Goal: Task Accomplishment & Management: Complete application form

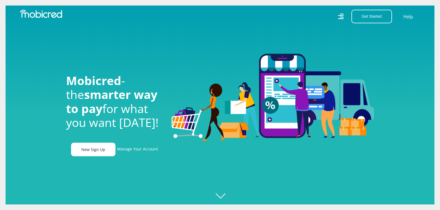
scroll to position [0, 222]
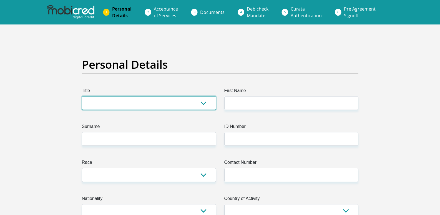
click at [205, 104] on select "Mr Ms Mrs Dr Other" at bounding box center [149, 103] width 134 height 14
select select "Mrs"
click at [82, 96] on select "Mr Ms Mrs Dr Other" at bounding box center [149, 103] width 134 height 14
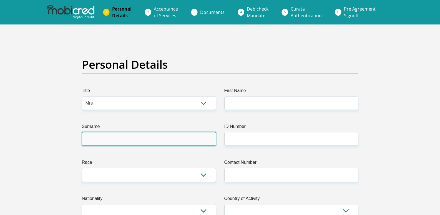
click at [195, 138] on input "Surname" at bounding box center [149, 139] width 134 height 14
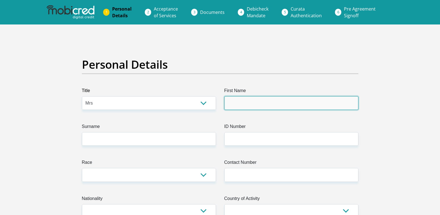
click at [278, 101] on input "First Name" at bounding box center [291, 103] width 134 height 14
type input "b"
type input "Batshwarajang"
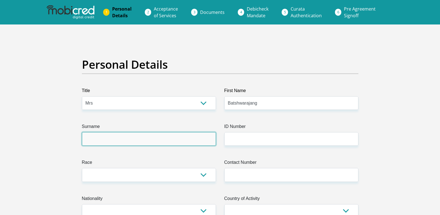
click at [119, 140] on input "Surname" at bounding box center [149, 139] width 134 height 14
type input "m"
type input "Mothusi"
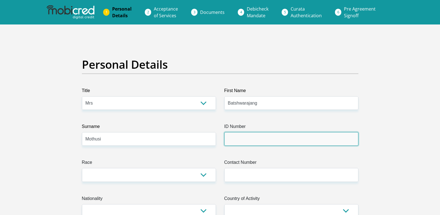
click at [261, 141] on input "ID Number" at bounding box center [291, 139] width 134 height 14
type input "9006190611085"
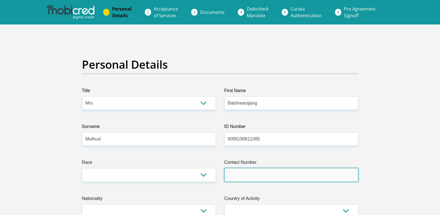
click at [302, 172] on input "Contact Number" at bounding box center [291, 175] width 134 height 14
type input "0736592450"
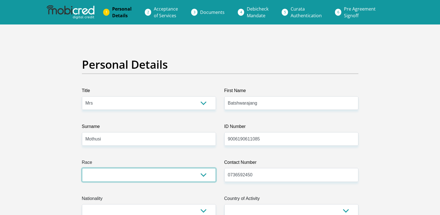
click at [204, 175] on select "Black Coloured Indian White Other" at bounding box center [149, 175] width 134 height 14
select select "1"
click at [82, 168] on select "Black Coloured Indian White Other" at bounding box center [149, 175] width 134 height 14
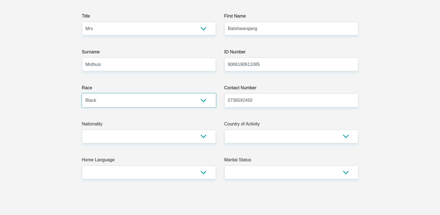
scroll to position [83, 0]
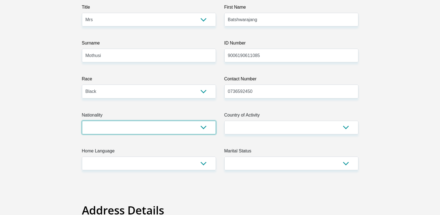
drag, startPoint x: 205, startPoint y: 127, endPoint x: 184, endPoint y: 121, distance: 21.1
click at [205, 127] on select "South Africa Afghanistan Aland Islands Albania Algeria America Samoa American V…" at bounding box center [149, 127] width 134 height 14
select select "ZAF"
click at [82, 120] on select "South Africa Afghanistan Aland Islands Albania Algeria America Samoa American V…" at bounding box center [149, 127] width 134 height 14
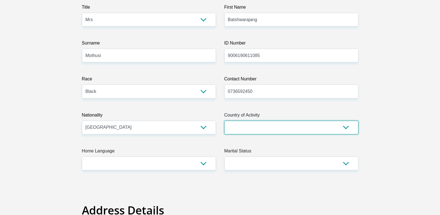
click at [348, 127] on select "South Africa Afghanistan Aland Islands Albania Algeria America Samoa American V…" at bounding box center [291, 127] width 134 height 14
select select "ZAF"
click at [224, 120] on select "South Africa Afghanistan Aland Islands Albania Algeria America Samoa American V…" at bounding box center [291, 127] width 134 height 14
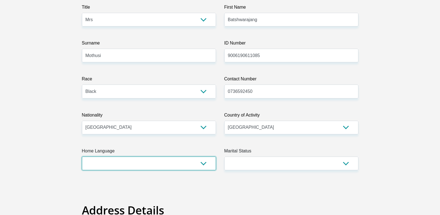
click at [206, 163] on select "Afrikaans English Sepedi South Ndebele Southern Sotho Swati Tsonga Tswana Venda…" at bounding box center [149, 163] width 134 height 14
select select "tsn"
click at [82, 156] on select "Afrikaans English Sepedi South Ndebele Southern Sotho Swati Tsonga Tswana Venda…" at bounding box center [149, 163] width 134 height 14
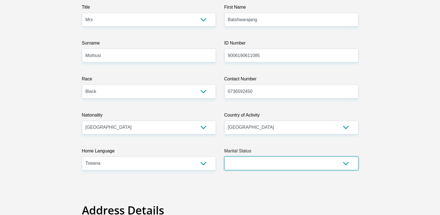
click at [346, 162] on select "Married ANC Single Divorced Widowed Married COP or Customary Law" at bounding box center [291, 163] width 134 height 14
select select "5"
click at [224, 156] on select "Married ANC Single Divorced Widowed Married COP or Customary Law" at bounding box center [291, 163] width 134 height 14
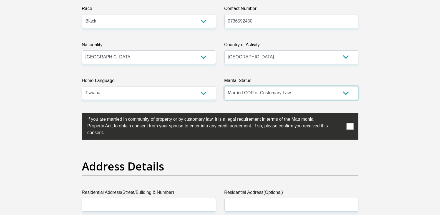
scroll to position [167, 0]
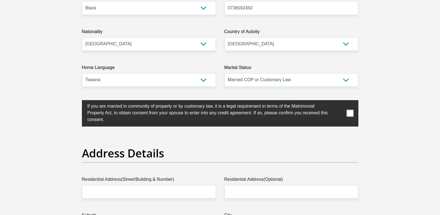
click at [349, 113] on span at bounding box center [349, 113] width 7 height 7
click at [76, 101] on input "checkbox" at bounding box center [76, 101] width 0 height 0
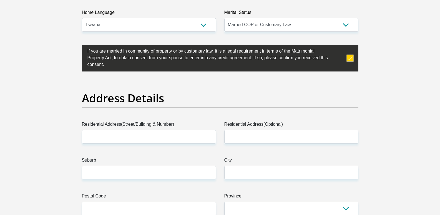
scroll to position [222, 0]
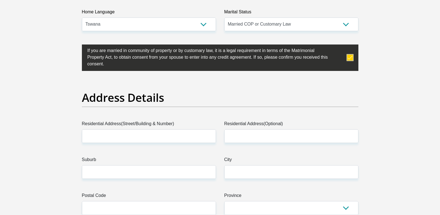
click at [126, 128] on label "Residential Address(Street/Building & Number)" at bounding box center [149, 124] width 134 height 9
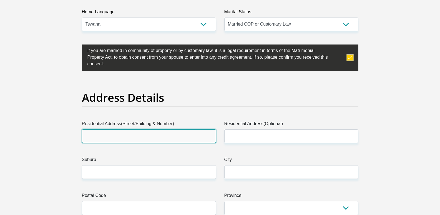
click at [126, 129] on input "Residential Address(Street/Building & Number)" at bounding box center [149, 136] width 134 height 14
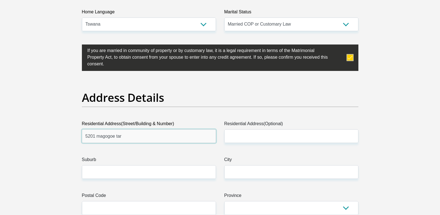
type input "5201 magogoe tar"
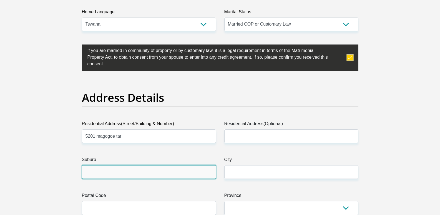
click at [140, 174] on input "Suburb" at bounding box center [149, 172] width 134 height 14
type input "mahikeng"
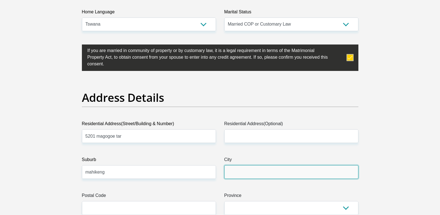
click at [241, 175] on input "City" at bounding box center [291, 172] width 134 height 14
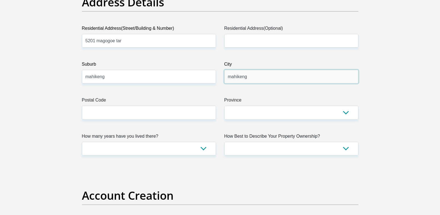
scroll to position [333, 0]
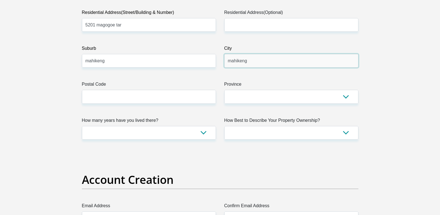
type input "mahikeng"
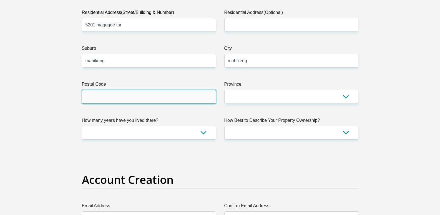
click at [167, 101] on input "Postal Code" at bounding box center [149, 97] width 134 height 14
type input "2745"
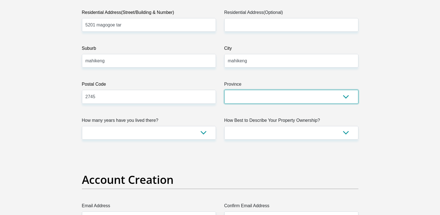
drag, startPoint x: 346, startPoint y: 96, endPoint x: 325, endPoint y: 92, distance: 21.8
click at [346, 96] on select "Eastern Cape Free State Gauteng KwaZulu-Natal Limpopo Mpumalanga Northern Cape …" at bounding box center [291, 97] width 134 height 14
select select "North West"
click at [224, 90] on select "Eastern Cape Free State Gauteng KwaZulu-Natal Limpopo Mpumalanga Northern Cape …" at bounding box center [291, 97] width 134 height 14
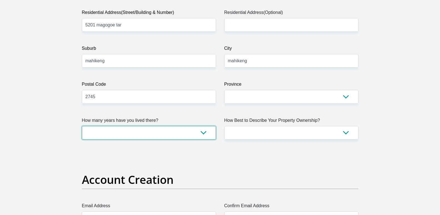
drag, startPoint x: 205, startPoint y: 133, endPoint x: 202, endPoint y: 133, distance: 3.3
click at [205, 133] on select "less than 1 year 1-3 years 3-5 years 5+ years" at bounding box center [149, 133] width 134 height 14
select select "5"
click at [82, 126] on select "less than 1 year 1-3 years 3-5 years 5+ years" at bounding box center [149, 133] width 134 height 14
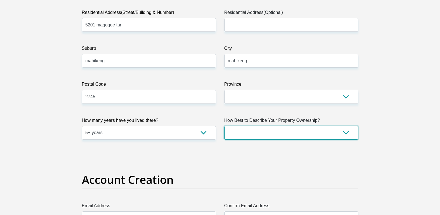
click at [346, 134] on select "Owned Rented Family Owned Company Dwelling" at bounding box center [291, 133] width 134 height 14
select select "Owned"
click at [224, 126] on select "Owned Rented Family Owned Company Dwelling" at bounding box center [291, 133] width 134 height 14
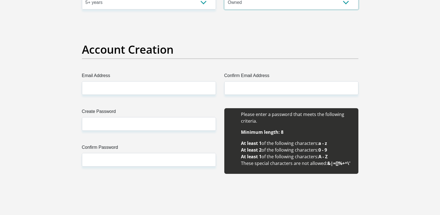
scroll to position [472, 0]
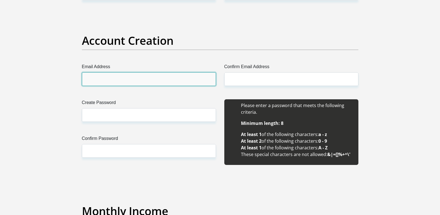
click at [202, 81] on input "Email Address" at bounding box center [149, 79] width 134 height 14
type input "M"
type input "molebomoa@gmail.com"
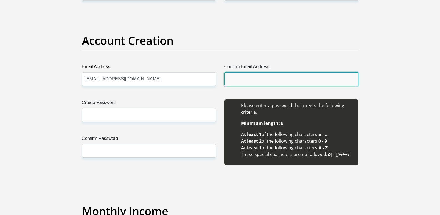
click at [248, 81] on input "Confirm Email Address" at bounding box center [291, 79] width 134 height 14
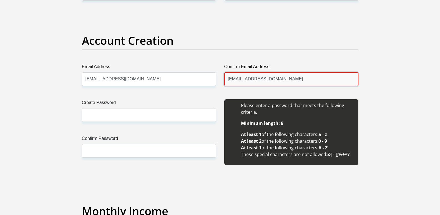
type input "molebomoa@gmail.com"
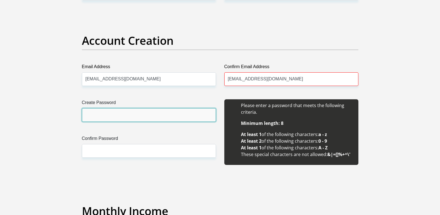
click at [143, 113] on input "Create Password" at bounding box center [149, 115] width 134 height 14
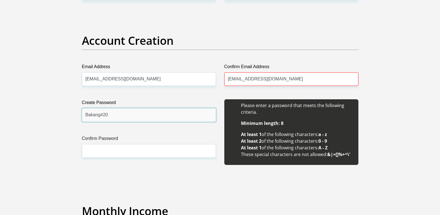
type input "Bakang#20"
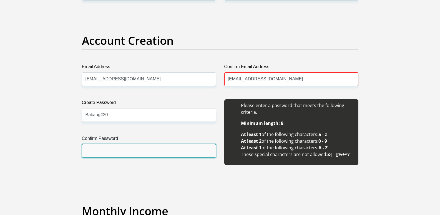
click at [125, 149] on input "Confirm Password" at bounding box center [149, 151] width 134 height 14
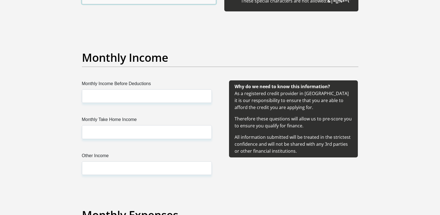
scroll to position [639, 0]
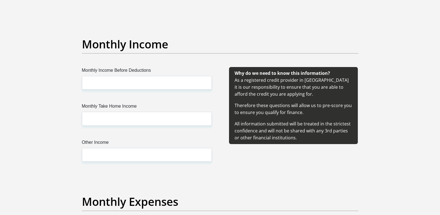
type input "Bakang#20"
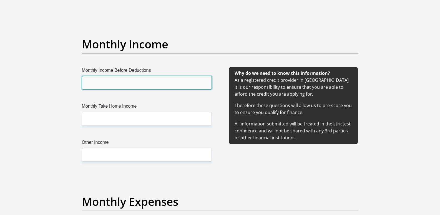
click at [138, 84] on input "Monthly Income Before Deductions" at bounding box center [147, 83] width 130 height 14
type input "17886"
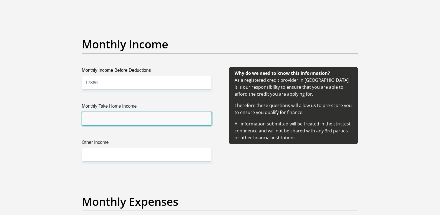
click at [149, 120] on input "Monthly Take Home Income" at bounding box center [147, 119] width 130 height 14
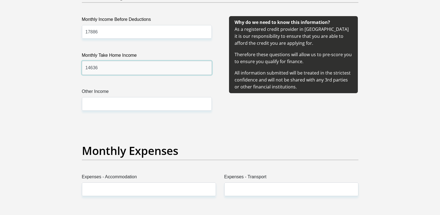
scroll to position [694, 0]
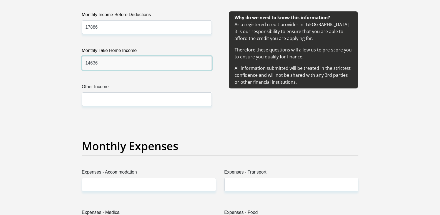
type input "14636"
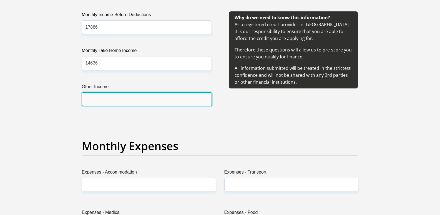
click at [107, 97] on input "Other Income" at bounding box center [147, 99] width 130 height 14
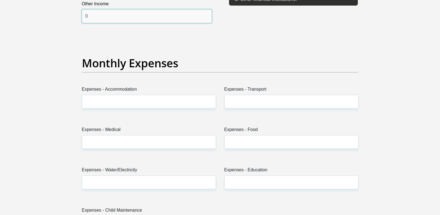
scroll to position [777, 0]
type input "0"
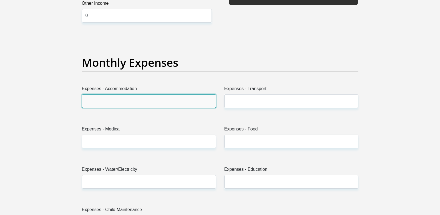
click at [134, 99] on input "Expenses - Accommodation" at bounding box center [149, 101] width 134 height 14
type input "0"
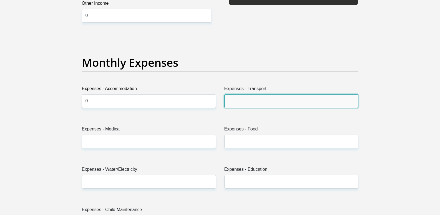
click at [240, 100] on input "Expenses - Transport" at bounding box center [291, 101] width 134 height 14
type input "0"
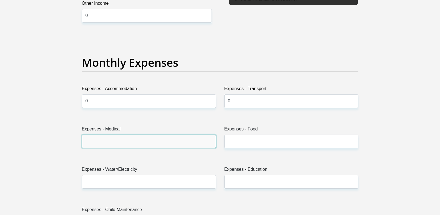
click at [143, 140] on input "Expenses - Medical" at bounding box center [149, 141] width 134 height 14
type input "0"
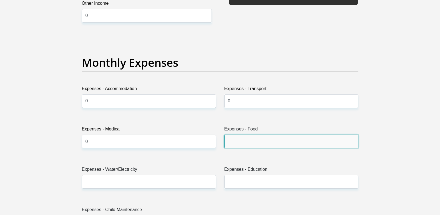
click at [241, 142] on input "Expenses - Food" at bounding box center [291, 141] width 134 height 14
type input "1000"
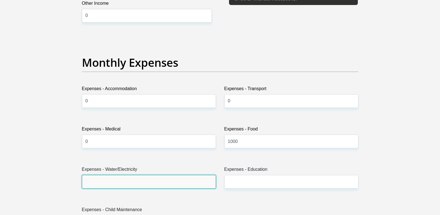
click at [143, 181] on input "Expenses - Water/Electricity" at bounding box center [149, 182] width 134 height 14
type input "200"
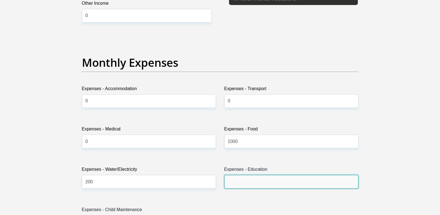
click at [272, 182] on input "Expenses - Education" at bounding box center [291, 182] width 134 height 14
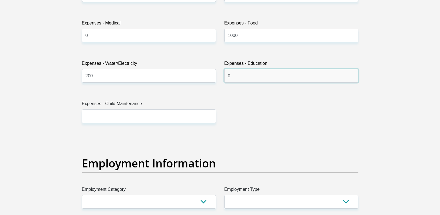
scroll to position [888, 0]
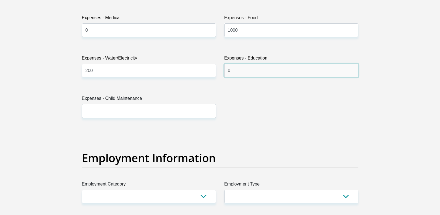
type input "0"
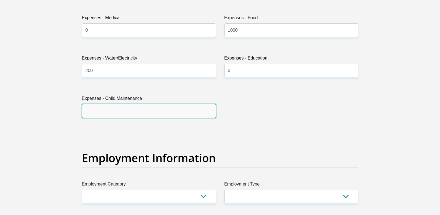
click at [136, 104] on input "Expenses - Child Maintenance" at bounding box center [149, 111] width 134 height 14
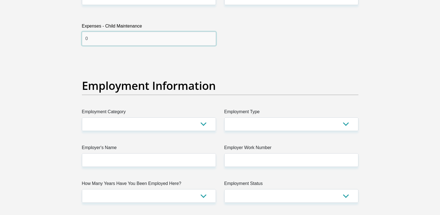
scroll to position [972, 0]
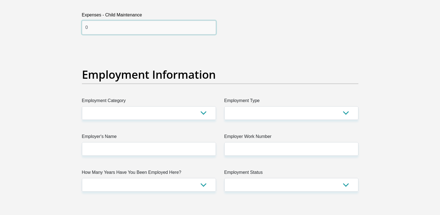
type input "0"
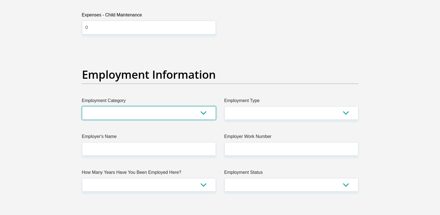
click at [203, 111] on select "AGRICULTURE ALCOHOL & TOBACCO CONSTRUCTION MATERIALS METALLURGY EQUIPMENT FOR R…" at bounding box center [149, 113] width 134 height 14
select select "71"
click at [82, 106] on select "AGRICULTURE ALCOHOL & TOBACCO CONSTRUCTION MATERIALS METALLURGY EQUIPMENT FOR R…" at bounding box center [149, 113] width 134 height 14
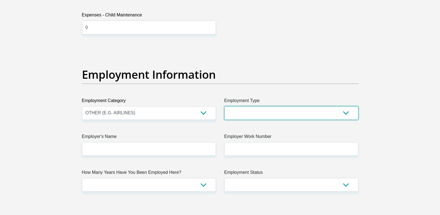
click at [348, 114] on select "College/Lecturer Craft Seller Creative Driver Executive Farmer Forces - Non Com…" at bounding box center [291, 113] width 134 height 14
select select "Office Staff/Clerk"
click at [224, 106] on select "College/Lecturer Craft Seller Creative Driver Executive Farmer Forces - Non Com…" at bounding box center [291, 113] width 134 height 14
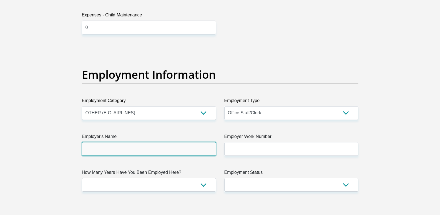
click at [181, 150] on input "Employer's Name" at bounding box center [149, 149] width 134 height 14
type input "d"
type input "Departmentofhealth"
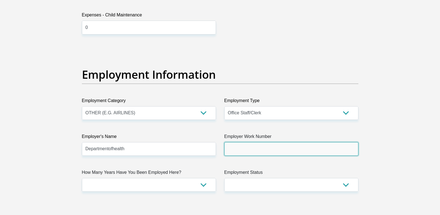
click at [261, 153] on input "Employer Work Number" at bounding box center [291, 149] width 134 height 14
type input "0183810929"
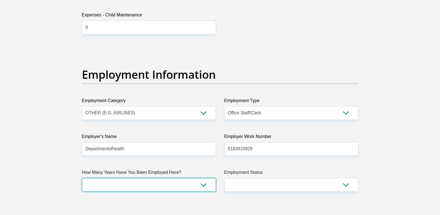
click at [200, 183] on select "less than 1 year 1-3 years 3-5 years 5+ years" at bounding box center [149, 185] width 134 height 14
select select "60"
click at [82, 178] on select "less than 1 year 1-3 years 3-5 years 5+ years" at bounding box center [149, 185] width 134 height 14
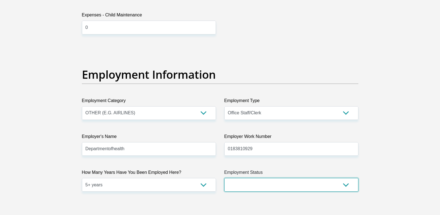
click at [343, 185] on select "Permanent/Full-time Part-time/Casual Contract Worker Self-Employed Housewife Re…" at bounding box center [291, 185] width 134 height 14
select select "1"
click at [224, 178] on select "Permanent/Full-time Part-time/Casual Contract Worker Self-Employed Housewife Re…" at bounding box center [291, 185] width 134 height 14
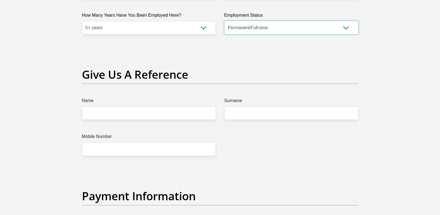
scroll to position [1138, 0]
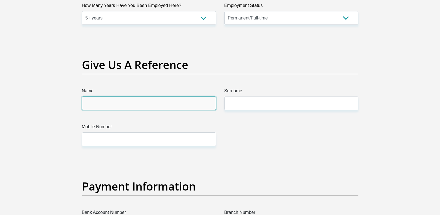
click at [167, 108] on input "Name" at bounding box center [149, 103] width 134 height 14
type input "keemenao"
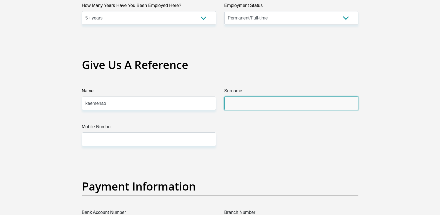
click at [282, 107] on input "Surname" at bounding box center [291, 103] width 134 height 14
type input "mothusi"
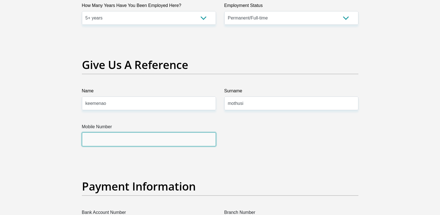
click at [197, 138] on input "Mobile Number" at bounding box center [149, 139] width 134 height 14
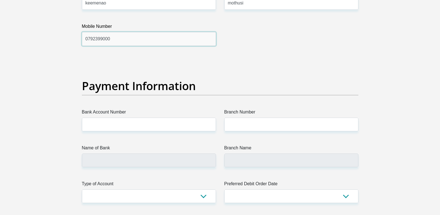
scroll to position [1249, 0]
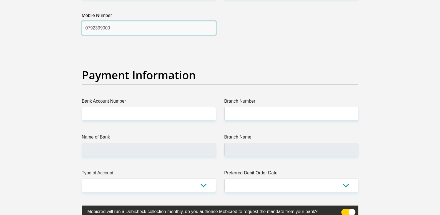
type input "0792399000"
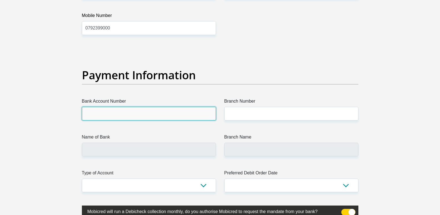
click at [201, 117] on input "Bank Account Number" at bounding box center [149, 114] width 134 height 14
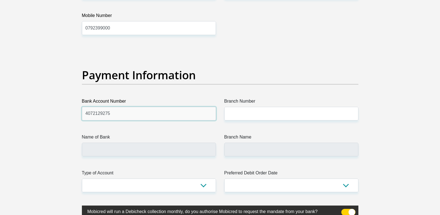
click at [100, 113] on input "4072129275" at bounding box center [149, 114] width 134 height 14
type input "4072139275"
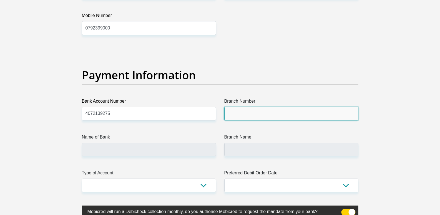
click at [249, 116] on input "Branch Number" at bounding box center [291, 114] width 134 height 14
type input "4"
type input "632005"
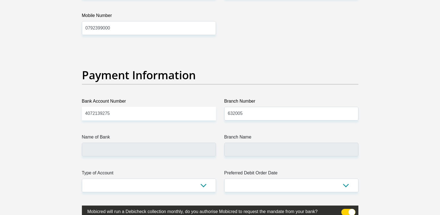
type input "ABSA BANK"
type input "ABSA ELECTRONIC SETTLEMENT CNT"
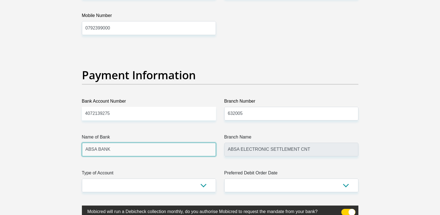
click at [178, 148] on input "ABSA BANK" at bounding box center [149, 149] width 134 height 14
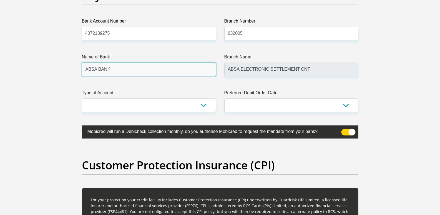
scroll to position [1333, 0]
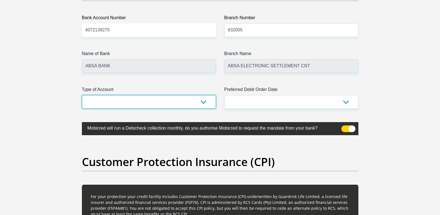
click at [204, 102] on select "Cheque Savings" at bounding box center [149, 102] width 134 height 14
select select "CUR"
click at [82, 95] on select "Cheque Savings" at bounding box center [149, 102] width 134 height 14
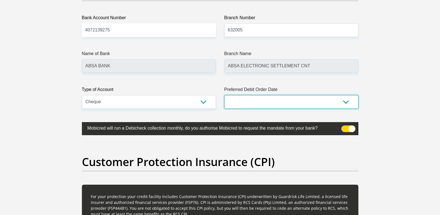
click at [345, 102] on select "1st 2nd 3rd 4th 5th 7th 18th 19th 20th 21st 22nd 23rd 24th 25th 26th 27th 28th …" at bounding box center [291, 102] width 134 height 14
click at [224, 95] on select "1st 2nd 3rd 4th 5th 7th 18th 19th 20th 21st 22nd 23rd 24th 25th 26th 27th 28th …" at bounding box center [291, 102] width 134 height 14
click at [346, 100] on select "1st 2nd 3rd 4th 5th 7th 18th 19th 20th 21st 22nd 23rd 24th 25th 26th 27th 28th …" at bounding box center [291, 102] width 134 height 14
select select "18"
click at [224, 95] on select "1st 2nd 3rd 4th 5th 7th 18th 19th 20th 21st 22nd 23rd 24th 25th 26th 27th 28th …" at bounding box center [291, 102] width 134 height 14
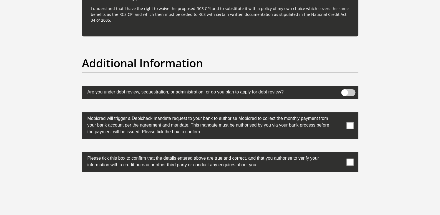
scroll to position [1721, 0]
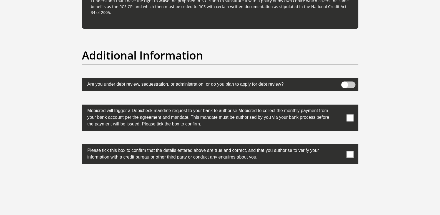
click at [351, 116] on span at bounding box center [349, 117] width 7 height 7
click at [339, 106] on input "checkbox" at bounding box center [339, 106] width 0 height 0
click at [350, 153] on span at bounding box center [349, 153] width 7 height 7
click at [339, 145] on input "checkbox" at bounding box center [339, 145] width 0 height 0
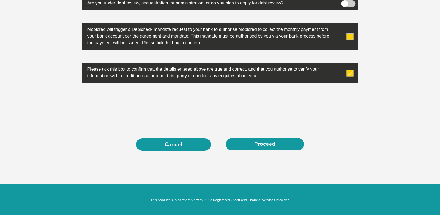
scroll to position [1804, 0]
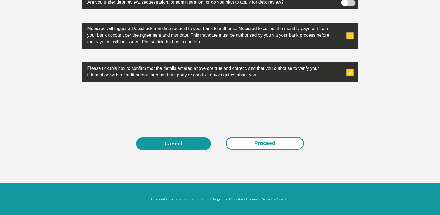
click at [273, 144] on button "Proceed" at bounding box center [265, 143] width 78 height 12
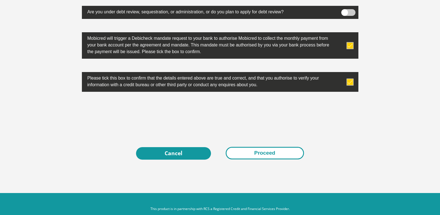
scroll to position [1814, 0]
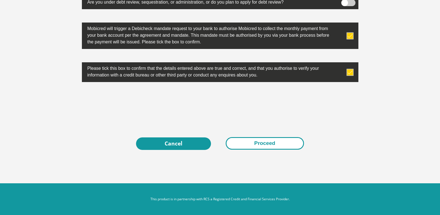
click at [278, 145] on button "Proceed" at bounding box center [265, 143] width 78 height 12
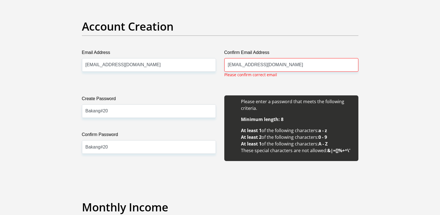
scroll to position [481, 0]
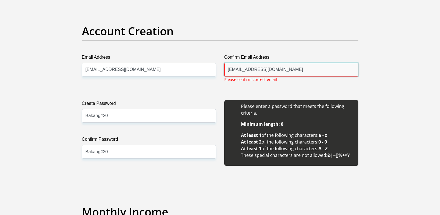
click at [279, 71] on input "molebomoa@gmail.com" at bounding box center [291, 70] width 134 height 14
click at [228, 70] on input "molebomoa@gmail.com" at bounding box center [291, 70] width 134 height 14
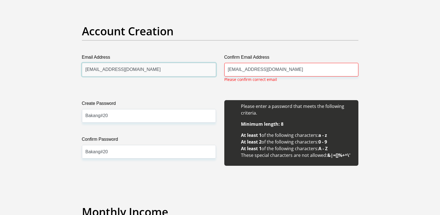
click at [144, 71] on input "molebomoa@gmail.com" at bounding box center [149, 70] width 134 height 14
click at [86, 70] on input "molebomoa@gmail.com" at bounding box center [149, 70] width 134 height 14
click at [283, 84] on div "Confirm Email Address molebomoa@gmail.com Please confirm correct email" at bounding box center [291, 70] width 142 height 33
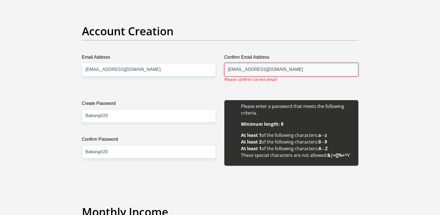
click at [284, 67] on input "molebomoa@gmail.com" at bounding box center [291, 70] width 134 height 14
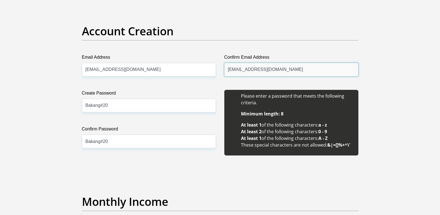
type input "molebomoa@gmail.com"
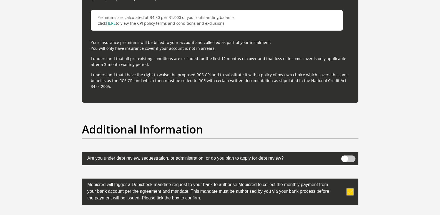
scroll to position [1804, 0]
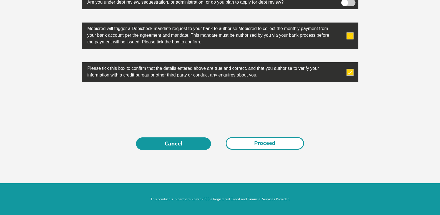
click at [264, 144] on button "Proceed" at bounding box center [265, 143] width 78 height 12
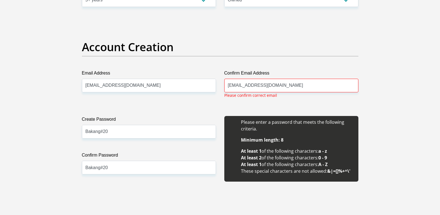
scroll to position [426, 0]
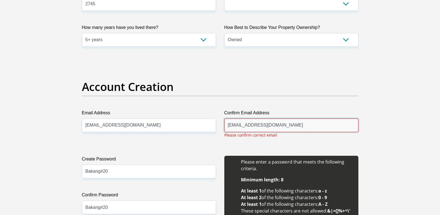
drag, startPoint x: 306, startPoint y: 130, endPoint x: 303, endPoint y: 127, distance: 3.9
click at [306, 130] on input "molebomoa@gmail.com" at bounding box center [291, 125] width 134 height 14
drag, startPoint x: 291, startPoint y: 126, endPoint x: 217, endPoint y: 125, distance: 73.6
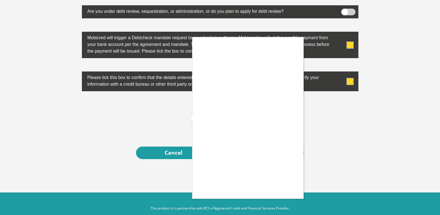
scroll to position [1814, 0]
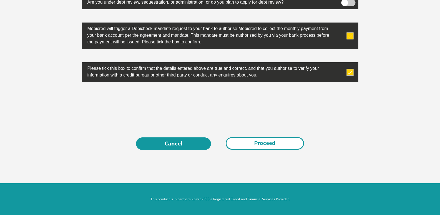
click at [273, 142] on button "Proceed" at bounding box center [265, 143] width 78 height 12
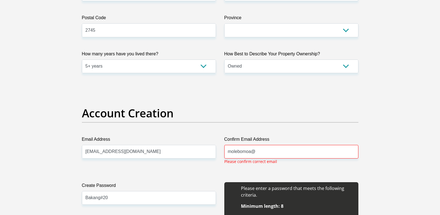
scroll to position [398, 0]
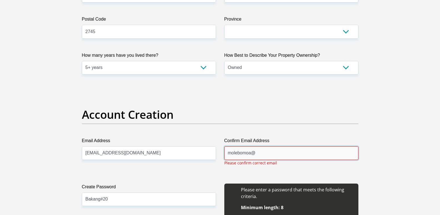
click at [260, 153] on input "molebomoa@" at bounding box center [291, 153] width 134 height 14
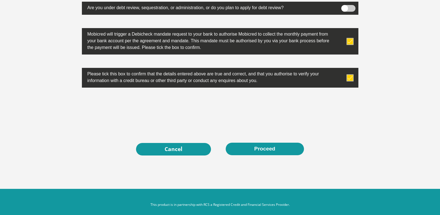
scroll to position [1804, 0]
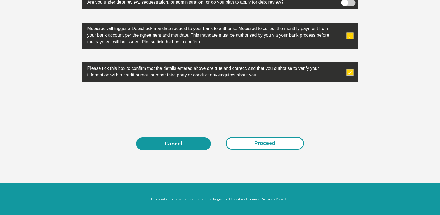
click at [268, 144] on button "Proceed" at bounding box center [265, 143] width 78 height 12
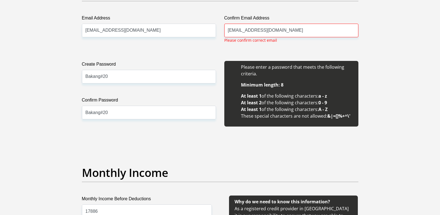
scroll to position [454, 0]
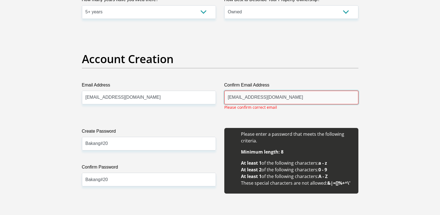
click at [285, 98] on input "molebomoa@gmail.com" at bounding box center [291, 98] width 134 height 14
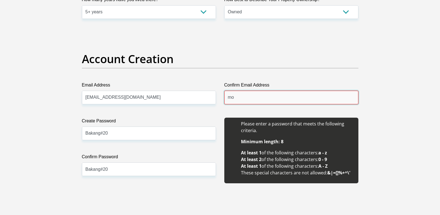
type input "m"
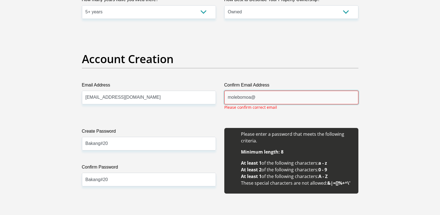
click at [270, 99] on input "molebomoa@" at bounding box center [291, 98] width 134 height 14
type input "molebomoa@gmail.com"
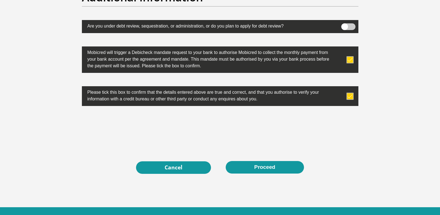
scroll to position [1814, 0]
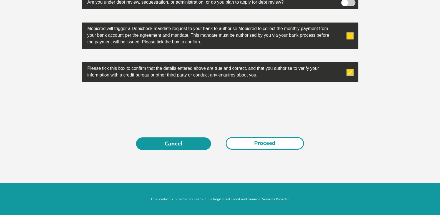
click at [265, 145] on button "Proceed" at bounding box center [265, 143] width 78 height 12
click at [283, 144] on button "Proceed" at bounding box center [265, 143] width 78 height 12
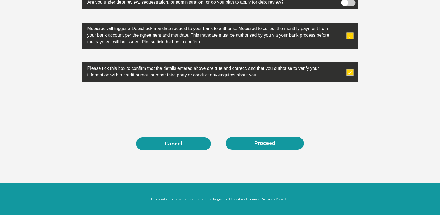
scroll to position [1786, 0]
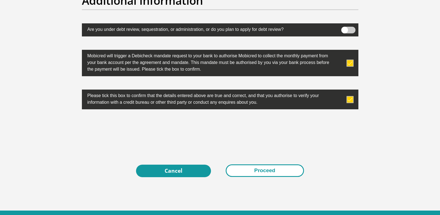
click at [253, 169] on button "Proceed" at bounding box center [265, 170] width 78 height 12
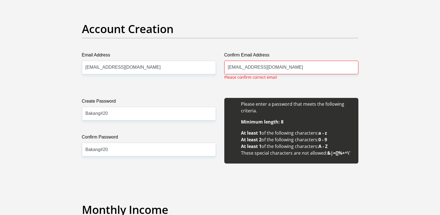
scroll to position [481, 0]
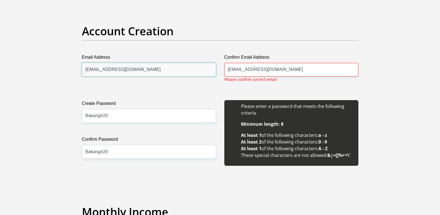
click at [142, 68] on input "molebomoa@gmail.com" at bounding box center [149, 70] width 134 height 14
click at [146, 68] on input "molebomoa@gmail.com" at bounding box center [149, 70] width 134 height 14
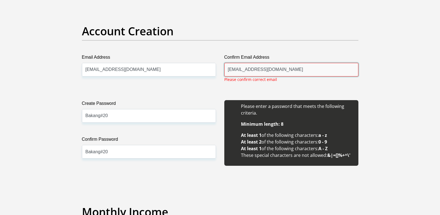
click at [280, 69] on input "molebomoa@gmail.com" at bounding box center [291, 70] width 134 height 14
click at [280, 70] on input "molebomoa@gmail.com" at bounding box center [291, 70] width 134 height 14
drag, startPoint x: 280, startPoint y: 70, endPoint x: 222, endPoint y: 72, distance: 58.6
click at [222, 72] on div "Confirm Email Address molebomoa@gmail.com Please confirm correct email" at bounding box center [291, 70] width 142 height 33
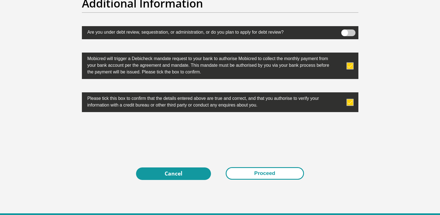
scroll to position [1804, 0]
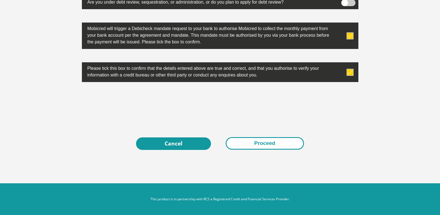
type input "molebomoa@gmail.com"
click at [262, 140] on button "Proceed" at bounding box center [265, 143] width 78 height 12
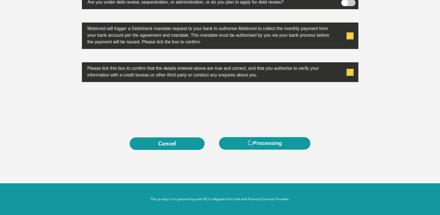
scroll to position [0, 0]
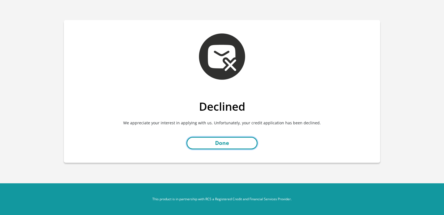
click at [223, 141] on link "Done" at bounding box center [222, 143] width 71 height 12
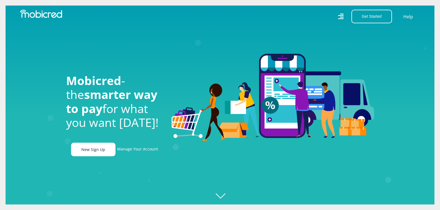
click at [97, 151] on link "New Sign Up" at bounding box center [93, 150] width 44 height 14
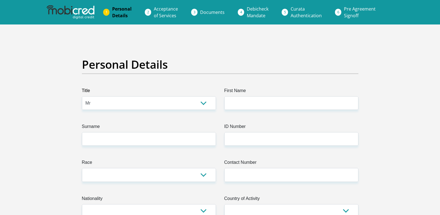
select select "Mr"
type input "keemenao"
type input "mothusi"
type input "8704225103083"
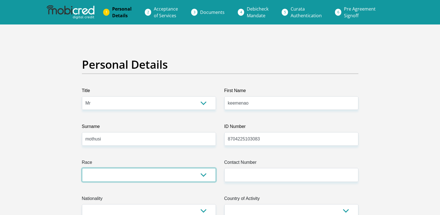
click at [195, 176] on select "Black Coloured Indian White Other" at bounding box center [149, 175] width 134 height 14
select select "1"
click at [82, 168] on select "Black Coloured Indian White Other" at bounding box center [149, 175] width 134 height 14
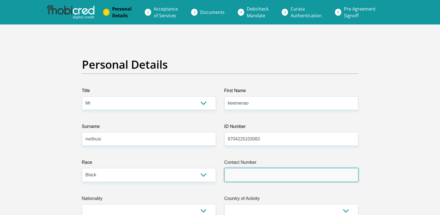
click at [264, 178] on input "Contact Number" at bounding box center [291, 175] width 134 height 14
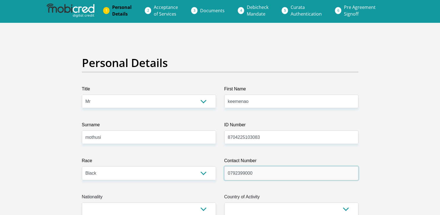
scroll to position [83, 0]
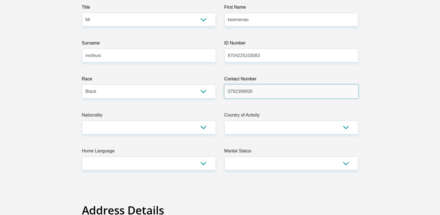
type input "0792399000"
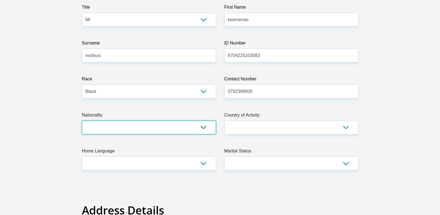
click at [157, 124] on select "South Africa Afghanistan Aland Islands Albania Algeria America Samoa American V…" at bounding box center [149, 127] width 134 height 14
select select "ZAF"
click at [82, 120] on select "South Africa Afghanistan Aland Islands Albania Algeria America Samoa American V…" at bounding box center [149, 127] width 134 height 14
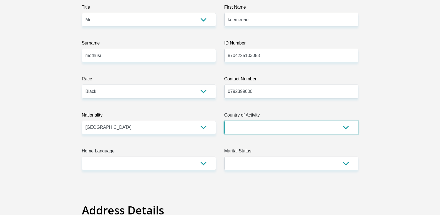
click at [244, 126] on select "South Africa Afghanistan Aland Islands Albania Algeria America Samoa American V…" at bounding box center [291, 127] width 134 height 14
click at [249, 127] on select "South Africa Afghanistan Aland Islands Albania Algeria America Samoa American V…" at bounding box center [291, 127] width 134 height 14
select select "ZAF"
click at [224, 120] on select "South Africa Afghanistan Aland Islands Albania Algeria America Samoa American V…" at bounding box center [291, 127] width 134 height 14
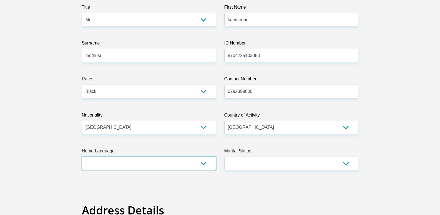
click at [129, 165] on select "Afrikaans English Sepedi South Ndebele Southern Sotho Swati Tsonga Tswana Venda…" at bounding box center [149, 163] width 134 height 14
select select "tsn"
click at [82, 156] on select "Afrikaans English Sepedi South Ndebele Southern Sotho Swati Tsonga Tswana Venda…" at bounding box center [149, 163] width 134 height 14
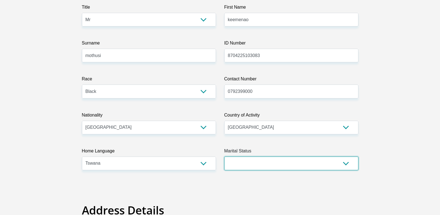
click at [257, 164] on select "Married ANC Single Divorced Widowed Married COP or Customary Law" at bounding box center [291, 163] width 134 height 14
select select "5"
click at [224, 156] on select "Married ANC Single Divorced Widowed Married COP or Customary Law" at bounding box center [291, 163] width 134 height 14
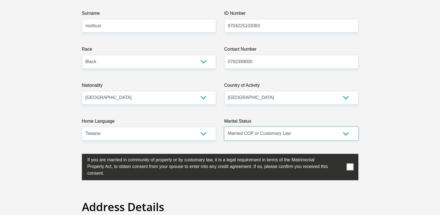
scroll to position [194, 0]
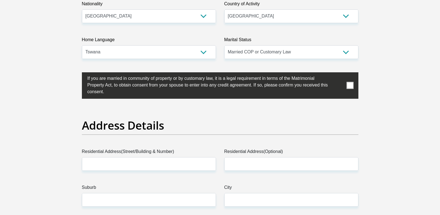
click at [349, 84] on span at bounding box center [349, 85] width 7 height 7
click at [76, 74] on input "checkbox" at bounding box center [76, 74] width 0 height 0
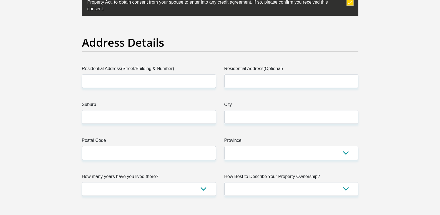
scroll to position [278, 0]
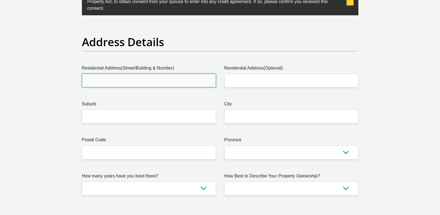
click at [123, 81] on input "Residential Address(Street/Building & Number)" at bounding box center [149, 81] width 134 height 14
type input "5201 magogoe tar"
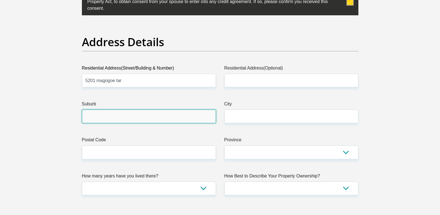
click at [124, 114] on input "Suburb" at bounding box center [149, 116] width 134 height 14
type input "mahikeng"
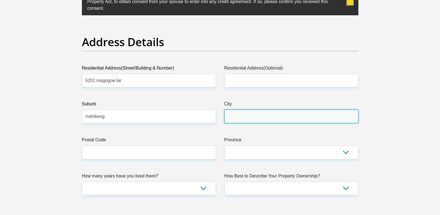
click at [244, 117] on input "City" at bounding box center [291, 116] width 134 height 14
type input "mahikeng"
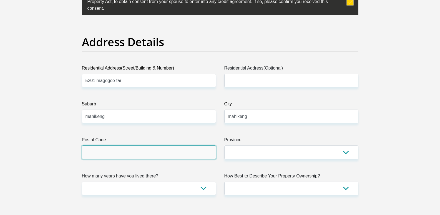
click at [135, 150] on input "Postal Code" at bounding box center [149, 152] width 134 height 14
type input "2745"
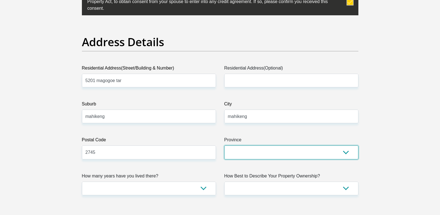
click at [263, 155] on select "Eastern Cape Free State Gauteng KwaZulu-Natal Limpopo Mpumalanga Northern Cape …" at bounding box center [291, 152] width 134 height 14
select select "North West"
click at [224, 145] on select "Eastern Cape Free State Gauteng KwaZulu-Natal Limpopo Mpumalanga Northern Cape …" at bounding box center [291, 152] width 134 height 14
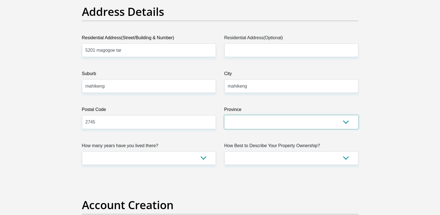
scroll to position [361, 0]
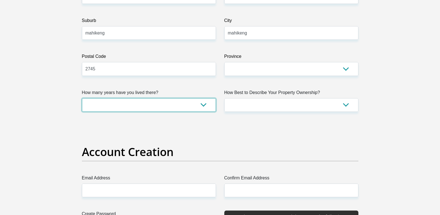
click at [139, 102] on select "less than 1 year 1-3 years 3-5 years 5+ years" at bounding box center [149, 105] width 134 height 14
select select "5"
click at [82, 98] on select "less than 1 year 1-3 years 3-5 years 5+ years" at bounding box center [149, 105] width 134 height 14
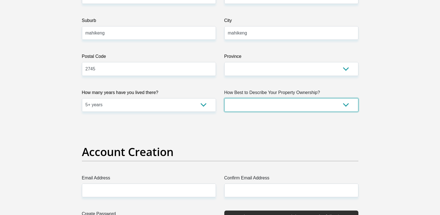
click at [248, 104] on select "Owned Rented Family Owned Company Dwelling" at bounding box center [291, 105] width 134 height 14
select select "parents"
click at [224, 98] on select "Owned Rented Family Owned Company Dwelling" at bounding box center [291, 105] width 134 height 14
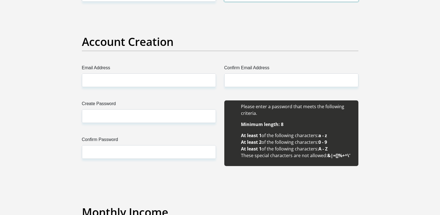
scroll to position [472, 0]
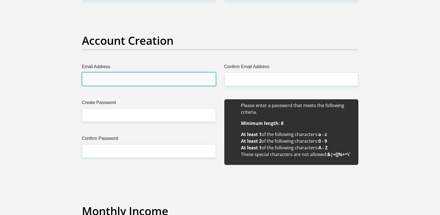
click at [137, 77] on input "Email Address" at bounding box center [149, 79] width 134 height 14
type input "komothusi@gmail.com"
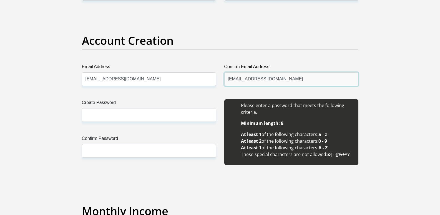
type input "komothusi@gmail.com"
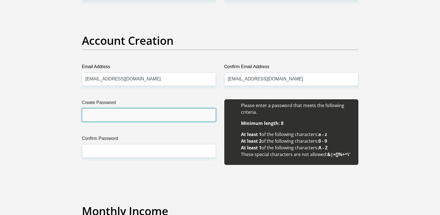
click at [117, 113] on input "Create Password" at bounding box center [149, 115] width 134 height 14
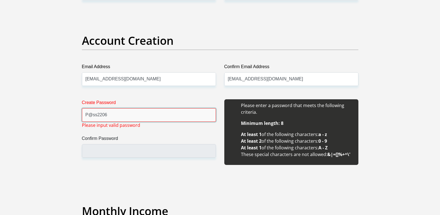
type input "P@ss2206"
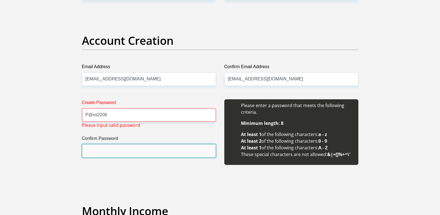
click at [105, 148] on input "Confirm Password" at bounding box center [149, 151] width 134 height 14
click at [104, 150] on input "Confirm Password" at bounding box center [149, 151] width 134 height 14
click at [105, 151] on input "Confirm Password" at bounding box center [149, 151] width 134 height 14
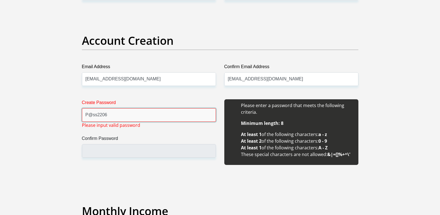
click at [122, 112] on input "P@ss2206" at bounding box center [149, 115] width 134 height 14
drag, startPoint x: 114, startPoint y: 114, endPoint x: 73, endPoint y: 113, distance: 40.3
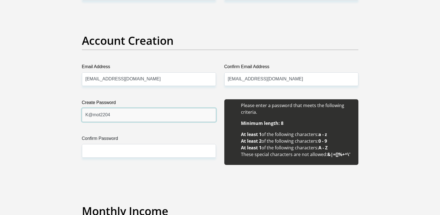
type input "K@mot2204"
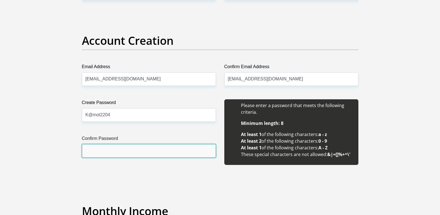
click at [119, 152] on input "Confirm Password" at bounding box center [149, 151] width 134 height 14
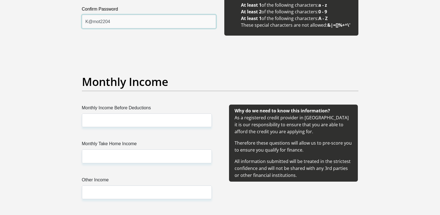
scroll to position [611, 0]
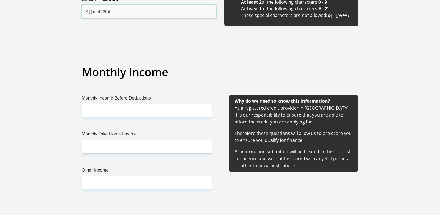
type input "K@mot2204"
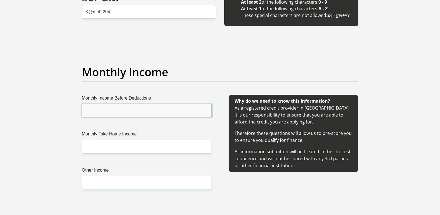
click at [143, 110] on input "Monthly Income Before Deductions" at bounding box center [147, 111] width 130 height 14
click at [102, 111] on input "19743" at bounding box center [147, 111] width 130 height 14
drag, startPoint x: 102, startPoint y: 111, endPoint x: 80, endPoint y: 110, distance: 21.7
click at [80, 110] on div "Monthly Income Before Deductions 19743" at bounding box center [147, 106] width 138 height 22
type input "31201.2"
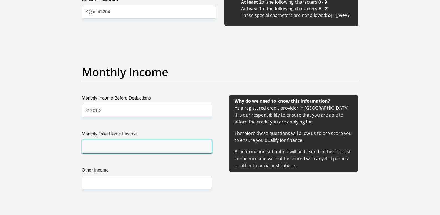
click at [99, 146] on input "Monthly Take Home Income" at bounding box center [147, 146] width 130 height 14
type input "19743"
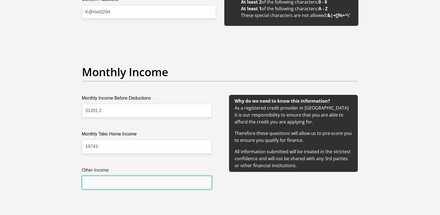
click at [116, 182] on input "Other Income" at bounding box center [147, 182] width 130 height 14
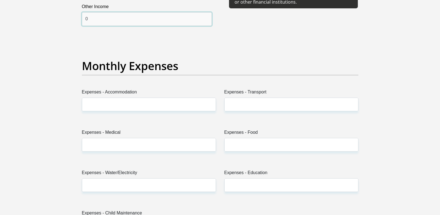
scroll to position [750, 0]
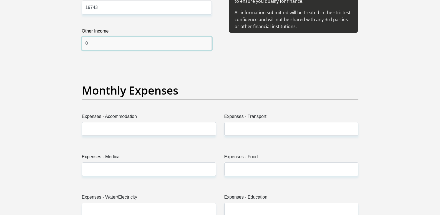
type input "0"
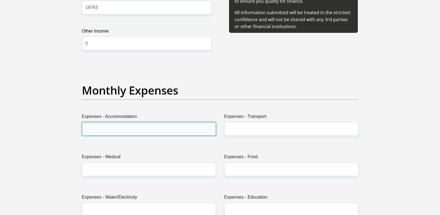
click at [134, 128] on input "Expenses - Accommodation" at bounding box center [149, 129] width 134 height 14
type input "0"
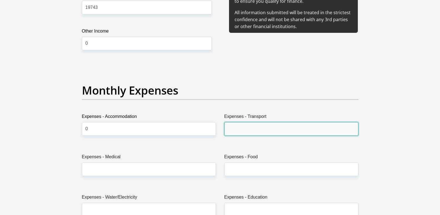
click at [234, 130] on input "Expenses - Transport" at bounding box center [291, 129] width 134 height 14
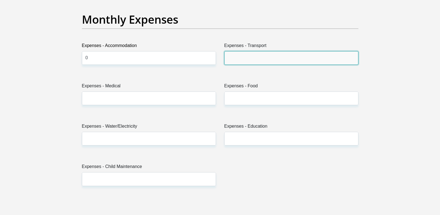
scroll to position [833, 0]
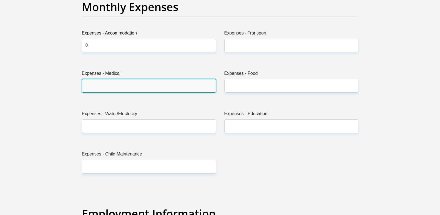
click at [142, 87] on input "Expenses - Medical" at bounding box center [149, 86] width 134 height 14
type input "0"
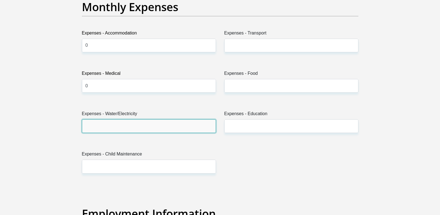
click at [125, 127] on input "Expenses - Water/Electricity" at bounding box center [149, 126] width 134 height 14
type input "200"
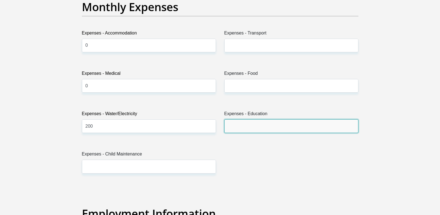
click at [251, 129] on input "Expenses - Education" at bounding box center [291, 126] width 134 height 14
type input "0"
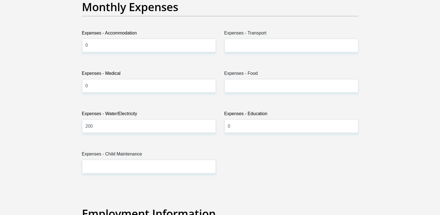
click at [242, 76] on label "Expenses - Food" at bounding box center [291, 74] width 134 height 9
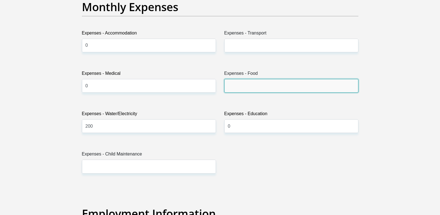
click at [242, 79] on input "Expenses - Food" at bounding box center [291, 86] width 134 height 14
click at [242, 84] on input "Expenses - Food" at bounding box center [291, 86] width 134 height 14
type input "1000"
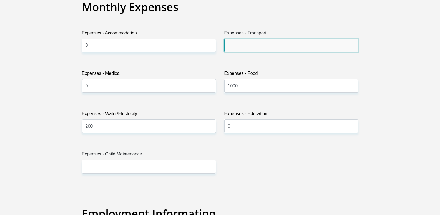
click at [243, 42] on input "Expenses - Transport" at bounding box center [291, 46] width 134 height 14
type input "0"
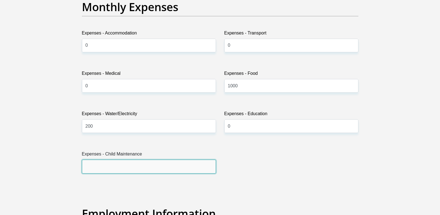
click at [113, 165] on input "Expenses - Child Maintenance" at bounding box center [149, 166] width 134 height 14
type input "0"
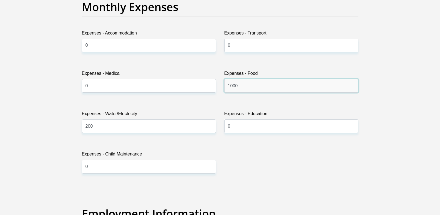
click at [245, 84] on input "1000" at bounding box center [291, 86] width 134 height 14
type input "1"
type input "800"
click at [258, 160] on div "Title Mr Ms Mrs Dr Other First Name keemenao Surname mothusi ID Number 87042251…" at bounding box center [220, 170] width 285 height 1833
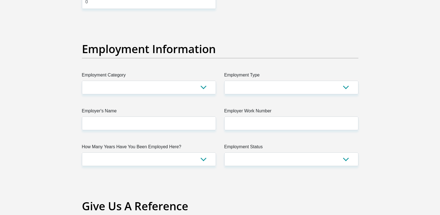
scroll to position [999, 0]
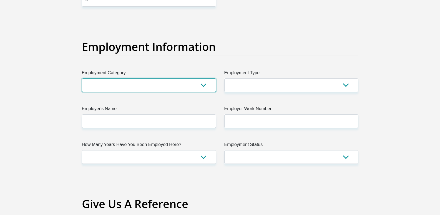
click at [149, 87] on select "AGRICULTURE ALCOHOL & TOBACCO CONSTRUCTION MATERIALS METALLURGY EQUIPMENT FOR R…" at bounding box center [149, 85] width 134 height 14
select select "71"
click at [82, 78] on select "AGRICULTURE ALCOHOL & TOBACCO CONSTRUCTION MATERIALS METALLURGY EQUIPMENT FOR R…" at bounding box center [149, 85] width 134 height 14
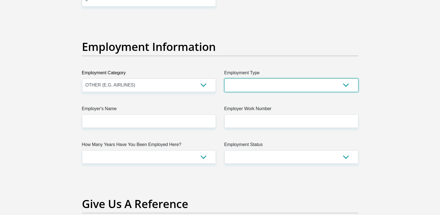
click at [271, 86] on select "College/Lecturer Craft Seller Creative Driver Executive Farmer Forces - Non Com…" at bounding box center [291, 85] width 134 height 14
select select "Unknown/Other"
click at [224, 78] on select "College/Lecturer Craft Seller Creative Driver Executive Farmer Forces - Non Com…" at bounding box center [291, 85] width 134 height 14
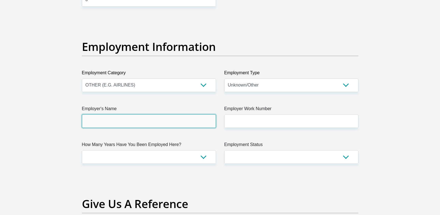
click at [180, 121] on input "Employer's Name" at bounding box center [149, 121] width 134 height 14
type input "publicworksandroads"
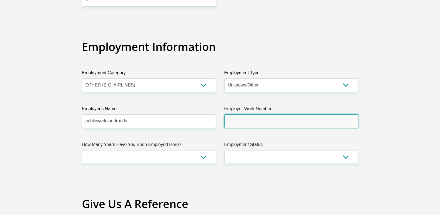
click at [240, 119] on input "Employer Work Number" at bounding box center [291, 121] width 134 height 14
type input "0183881391"
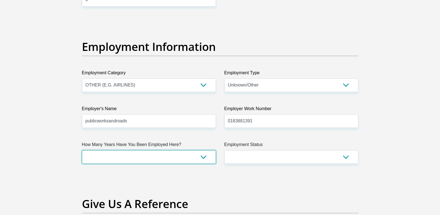
click at [167, 153] on select "less than 1 year 1-3 years 3-5 years 5+ years" at bounding box center [149, 157] width 134 height 14
select select "60"
click at [82, 150] on select "less than 1 year 1-3 years 3-5 years 5+ years" at bounding box center [149, 157] width 134 height 14
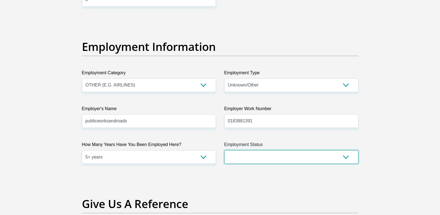
click at [259, 162] on select "Permanent/Full-time Part-time/Casual Contract Worker Self-Employed Housewife Re…" at bounding box center [291, 157] width 134 height 14
select select "1"
click at [224, 150] on select "Permanent/Full-time Part-time/Casual Contract Worker Self-Employed Housewife Re…" at bounding box center [291, 157] width 134 height 14
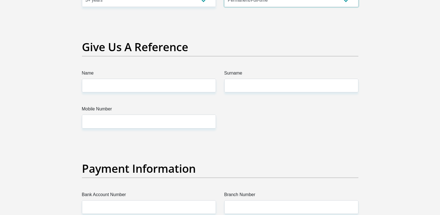
scroll to position [1166, 0]
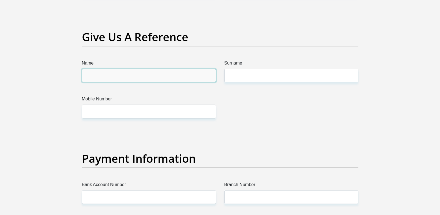
click at [150, 76] on input "Name" at bounding box center [149, 76] width 134 height 14
type input "m"
type input "Molebogeng"
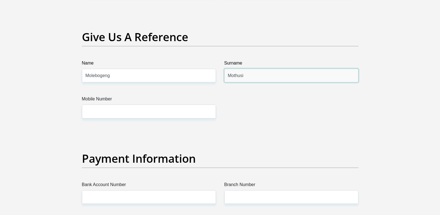
type input "Mothusi"
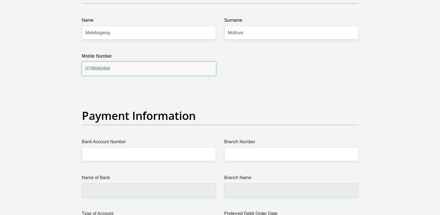
scroll to position [1277, 0]
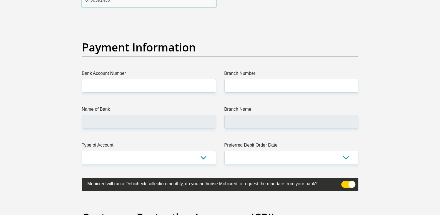
type input "0736592450"
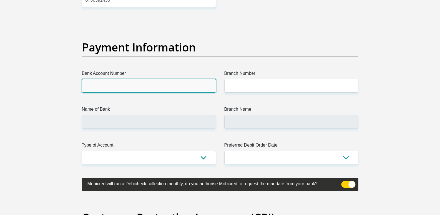
click at [125, 84] on input "Bank Account Number" at bounding box center [149, 86] width 134 height 14
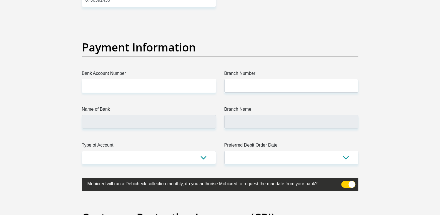
click at [155, 87] on input "Bank Account Number" at bounding box center [149, 86] width 134 height 14
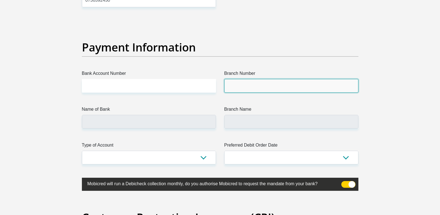
click at [260, 87] on input "Branch Number" at bounding box center [291, 86] width 134 height 14
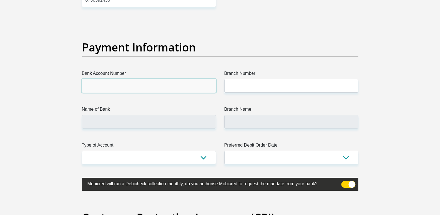
click at [207, 87] on input "Bank Account Number" at bounding box center [149, 86] width 134 height 14
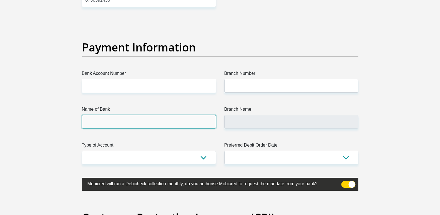
click at [184, 123] on input "Name of Bank" at bounding box center [149, 122] width 134 height 14
click at [181, 122] on input "Name of Bank" at bounding box center [149, 122] width 134 height 14
click at [99, 118] on input "Name of Bank" at bounding box center [149, 122] width 134 height 14
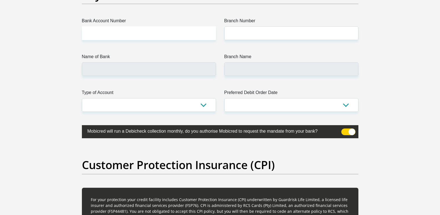
scroll to position [1333, 0]
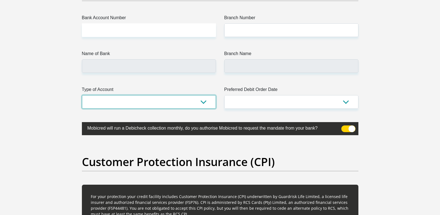
click at [164, 99] on select "Cheque Savings" at bounding box center [149, 102] width 134 height 14
select select "CUR"
click at [82, 95] on select "Cheque Savings" at bounding box center [149, 102] width 134 height 14
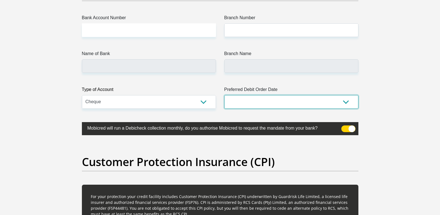
click at [247, 99] on select "1st 2nd 3rd 4th 5th 7th 18th 19th 20th 21st 22nd 23rd 24th 25th 26th 27th 28th …" at bounding box center [291, 102] width 134 height 14
click at [153, 86] on label "Type of Account" at bounding box center [149, 90] width 134 height 9
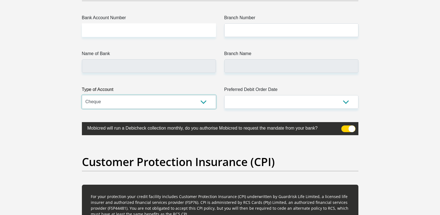
click at [153, 95] on select "Cheque Savings" at bounding box center [149, 102] width 134 height 14
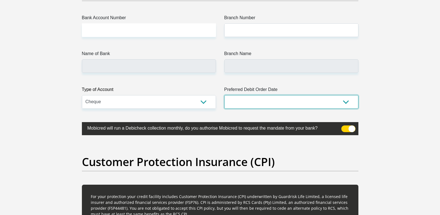
click at [258, 100] on select "1st 2nd 3rd 4th 5th 7th 18th 19th 20th 21st 22nd 23rd 24th 25th 26th 27th 28th …" at bounding box center [291, 102] width 134 height 14
select select "18"
click at [224, 95] on select "1st 2nd 3rd 4th 5th 7th 18th 19th 20th 21st 22nd 23rd 24th 25th 26th 27th 28th …" at bounding box center [291, 102] width 134 height 14
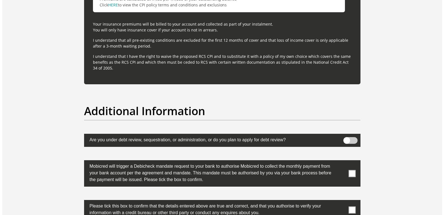
scroll to position [1749, 0]
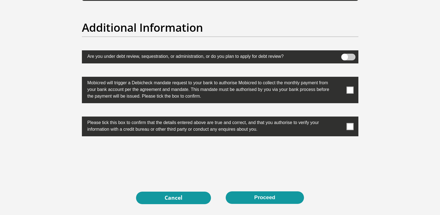
click at [351, 56] on span at bounding box center [348, 57] width 14 height 7
click at [345, 55] on input "checkbox" at bounding box center [345, 55] width 0 height 0
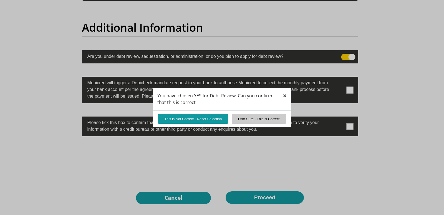
drag, startPoint x: 284, startPoint y: 95, endPoint x: 286, endPoint y: 92, distance: 3.6
click at [284, 95] on span "×" at bounding box center [285, 95] width 4 height 9
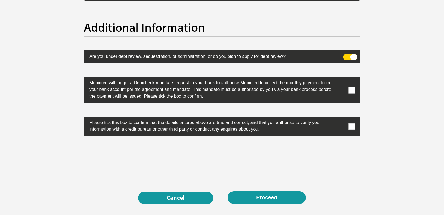
click at [346, 57] on span at bounding box center [350, 57] width 14 height 7
click at [346, 55] on input "checkbox" at bounding box center [346, 55] width 0 height 0
click at [350, 89] on span at bounding box center [352, 89] width 7 height 7
click at [341, 78] on input "checkbox" at bounding box center [341, 78] width 0 height 0
click at [349, 130] on label at bounding box center [222, 126] width 277 height 20
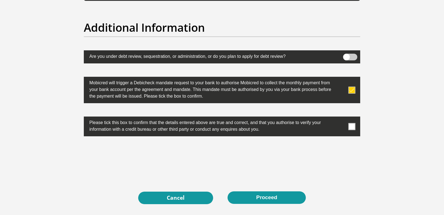
click at [341, 118] on input "checkbox" at bounding box center [341, 118] width 0 height 0
click at [353, 129] on span at bounding box center [352, 126] width 7 height 7
click at [341, 118] on input "checkbox" at bounding box center [341, 118] width 0 height 0
click at [350, 88] on span at bounding box center [352, 89] width 7 height 7
click at [341, 78] on input "checkbox" at bounding box center [341, 78] width 0 height 0
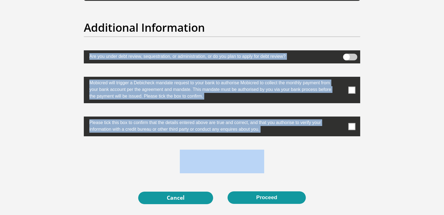
drag, startPoint x: 10, startPoint y: 39, endPoint x: 33, endPoint y: 132, distance: 96.4
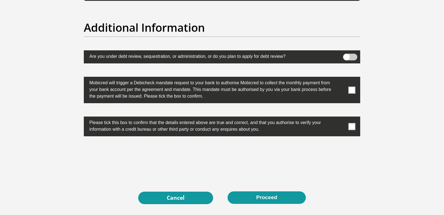
drag, startPoint x: 187, startPoint y: 16, endPoint x: 187, endPoint y: 12, distance: 3.3
click at [352, 91] on span at bounding box center [352, 89] width 7 height 7
click at [341, 78] on input "checkbox" at bounding box center [341, 78] width 0 height 0
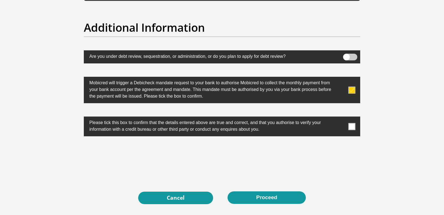
click at [351, 126] on span at bounding box center [352, 126] width 7 height 7
click at [341, 118] on input "checkbox" at bounding box center [341, 118] width 0 height 0
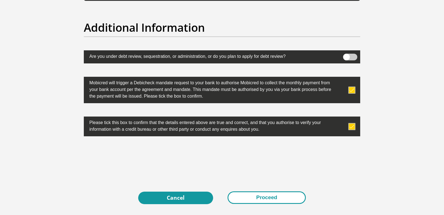
click at [280, 197] on button "Proceed" at bounding box center [267, 197] width 78 height 12
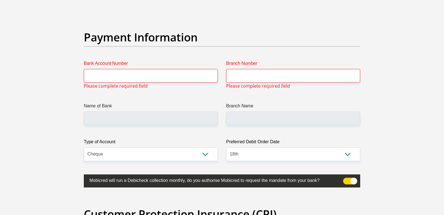
scroll to position [1286, 0]
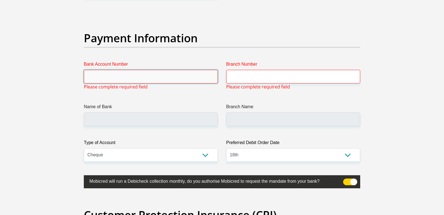
click at [136, 78] on input "Bank Account Number" at bounding box center [151, 77] width 134 height 14
click at [138, 77] on input "Bank Account Number" at bounding box center [151, 77] width 134 height 14
click at [182, 56] on div "Payment Information" at bounding box center [222, 45] width 285 height 29
click at [167, 76] on input "Bank Account Number" at bounding box center [151, 77] width 134 height 14
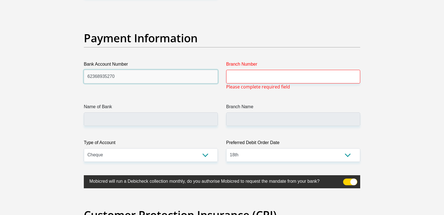
type input "62368935270"
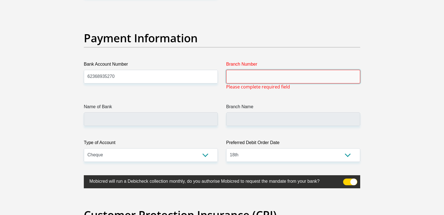
click at [275, 77] on input "Branch Number" at bounding box center [293, 77] width 134 height 14
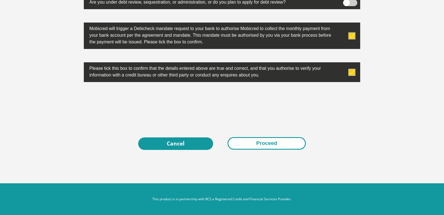
click at [252, 142] on button "Proceed" at bounding box center [267, 143] width 78 height 12
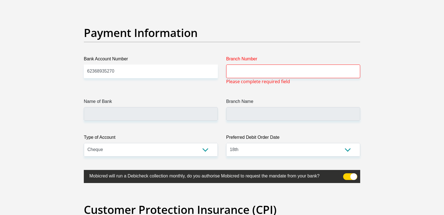
scroll to position [1286, 0]
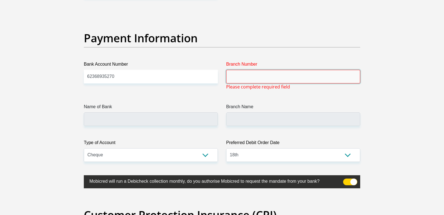
click at [265, 76] on input "Branch Number" at bounding box center [293, 77] width 134 height 14
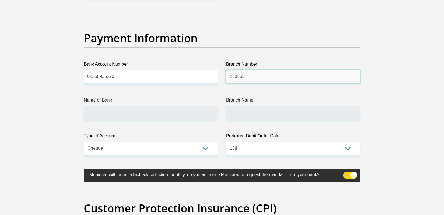
type input "250655"
type input "FIRSTRAND BANK"
type input "BRANCH 560"
click at [250, 77] on input "250655" at bounding box center [293, 77] width 134 height 14
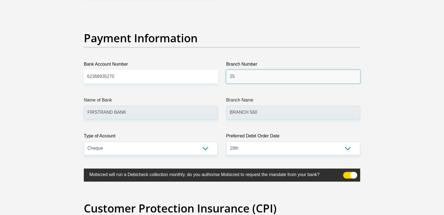
type input "2"
type input "210244"
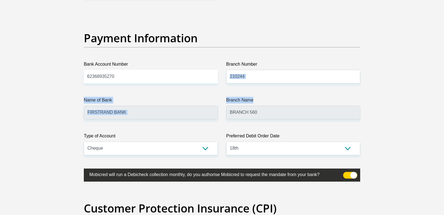
type input "MEGA CITY"
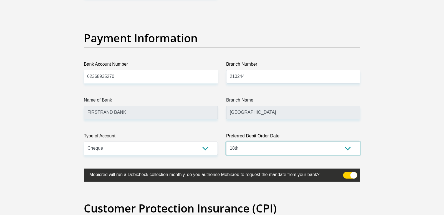
click at [253, 143] on select "1st 2nd 3rd 4th 5th 7th 18th 19th 20th 21st 22nd 23rd 24th 25th 26th 27th 28th …" at bounding box center [293, 148] width 134 height 14
click at [253, 148] on select "1st 2nd 3rd 4th 5th 7th 18th 19th 20th 21st 22nd 23rd 24th 25th 26th 27th 28th …" at bounding box center [293, 148] width 134 height 14
click at [253, 147] on select "1st 2nd 3rd 4th 5th 7th 18th 19th 20th 21st 22nd 23rd 24th 25th 26th 27th 28th …" at bounding box center [293, 148] width 134 height 14
select select "18"
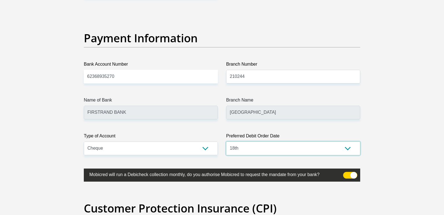
click at [226, 141] on select "1st 2nd 3rd 4th 5th 7th 18th 19th 20th 21st 22nd 23rd 24th 25th 26th 27th 28th …" at bounding box center [293, 148] width 134 height 14
click at [346, 176] on span at bounding box center [350, 175] width 14 height 7
click at [346, 173] on input "checkbox" at bounding box center [346, 173] width 0 height 0
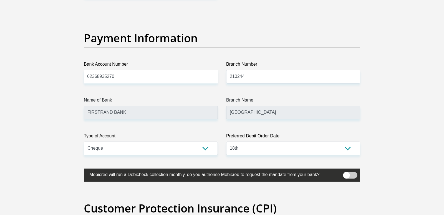
click at [351, 175] on span at bounding box center [350, 175] width 14 height 7
click at [346, 173] on input "checkbox" at bounding box center [346, 173] width 0 height 0
click at [263, 101] on label "Branch Name" at bounding box center [293, 101] width 134 height 9
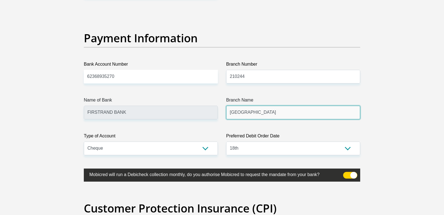
click at [263, 106] on input "MEGA CITY" at bounding box center [293, 113] width 134 height 14
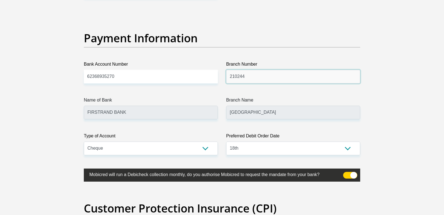
click at [262, 82] on input "210244" at bounding box center [293, 77] width 134 height 14
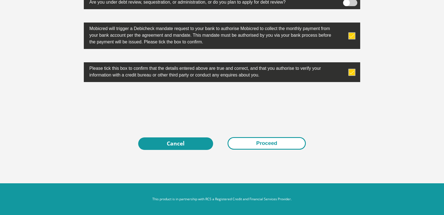
click at [275, 144] on button "Proceed" at bounding box center [267, 143] width 78 height 12
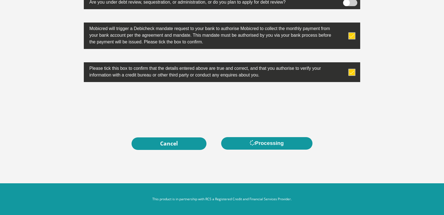
scroll to position [0, 0]
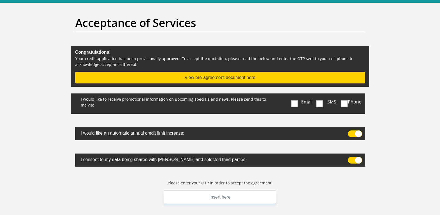
scroll to position [56, 0]
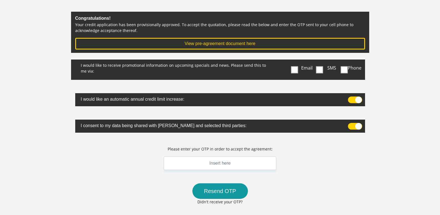
click at [295, 69] on span at bounding box center [294, 69] width 7 height 7
click at [296, 61] on input "Email" at bounding box center [296, 61] width 0 height 0
click at [352, 100] on span at bounding box center [355, 99] width 14 height 7
click at [350, 98] on input "checkbox" at bounding box center [350, 98] width 0 height 0
click at [359, 96] on span at bounding box center [355, 99] width 14 height 7
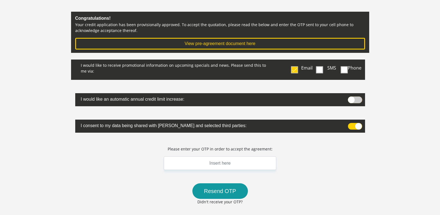
click at [350, 98] on input "checkbox" at bounding box center [350, 98] width 0 height 0
click at [350, 127] on span at bounding box center [355, 126] width 14 height 7
click at [350, 124] on input "checkbox" at bounding box center [350, 124] width 0 height 0
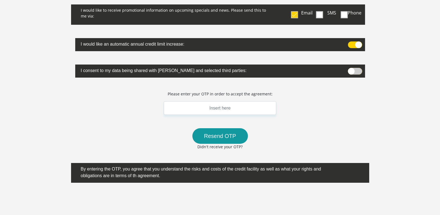
scroll to position [111, 0]
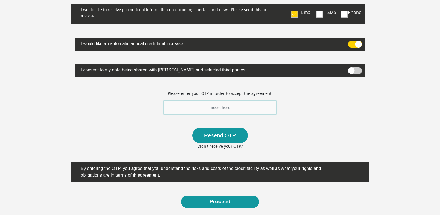
click at [225, 109] on input "text" at bounding box center [220, 108] width 113 height 14
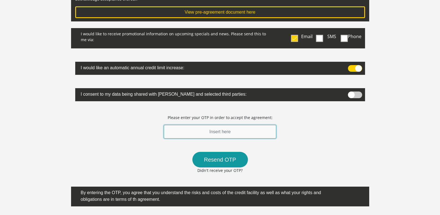
scroll to position [100, 0]
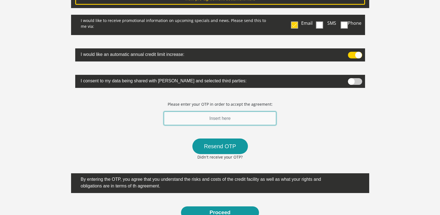
click at [205, 119] on input "text" at bounding box center [220, 118] width 113 height 14
type input "768623"
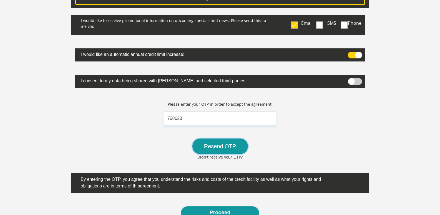
click at [232, 149] on button "Resend OTP" at bounding box center [220, 146] width 56 height 16
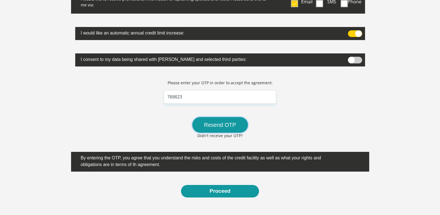
scroll to position [156, 0]
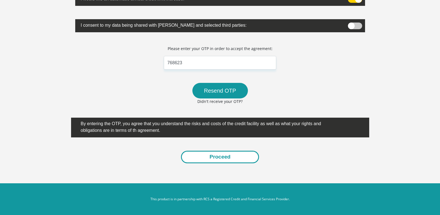
click at [222, 162] on button "Proceed" at bounding box center [220, 156] width 78 height 12
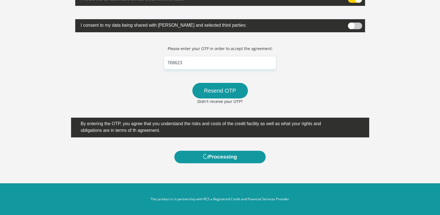
scroll to position [0, 0]
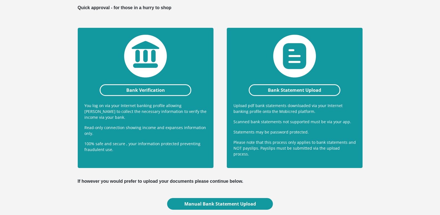
scroll to position [111, 0]
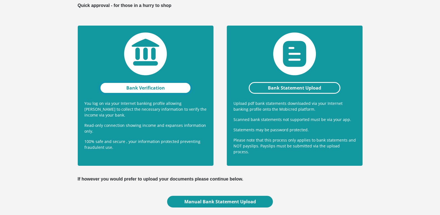
click at [149, 89] on link "Bank Verification" at bounding box center [146, 88] width 92 height 12
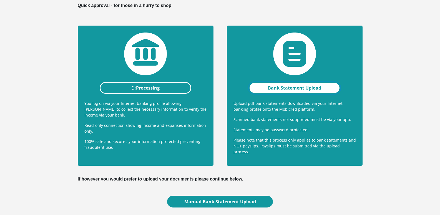
click at [296, 89] on link "Bank Statement Upload" at bounding box center [295, 88] width 92 height 12
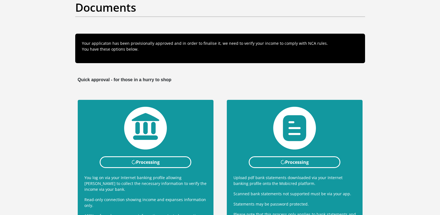
scroll to position [1, 0]
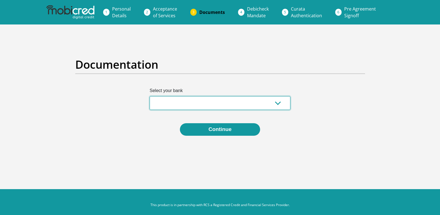
click at [165, 102] on select "Absa Capitec Bank Discovery Bank First National Bank Nedbank Standard Bank Tyme…" at bounding box center [220, 103] width 141 height 14
select select "{"id":"1","title":"First National Bank","institution":"Rand Merchant Bank","ali…"
click at [150, 96] on select "Absa Capitec Bank Discovery Bank First National Bank Nedbank Standard Bank Tyme…" at bounding box center [220, 103] width 141 height 14
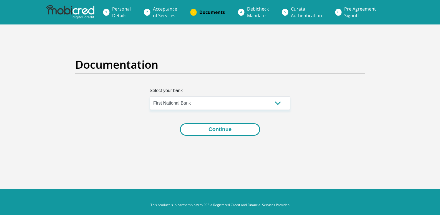
click at [211, 129] on button "Continue" at bounding box center [220, 129] width 80 height 12
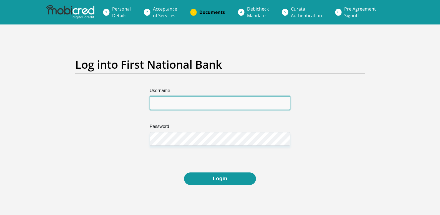
click at [173, 102] on input "Username" at bounding box center [220, 103] width 141 height 14
type input "komothusi"
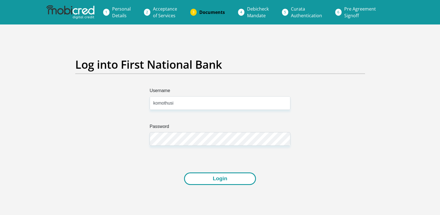
click at [212, 174] on button "Login" at bounding box center [220, 178] width 72 height 12
click at [230, 179] on button "Login" at bounding box center [220, 178] width 72 height 12
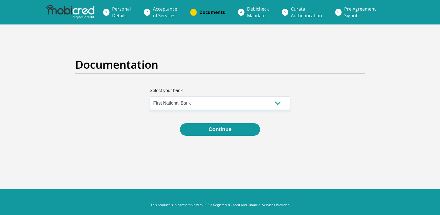
select select "{"id":"1","title":"First National Bank","institution":"Rand Merchant Bank","ali…"
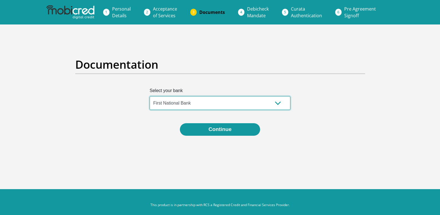
click at [191, 104] on select "Absa Capitec Bank Discovery Bank First National Bank Nedbank Standard Bank Tyme…" at bounding box center [220, 103] width 141 height 14
click at [150, 96] on select "Absa Capitec Bank Discovery Bank First National Bank Nedbank Standard Bank Tyme…" at bounding box center [220, 103] width 141 height 14
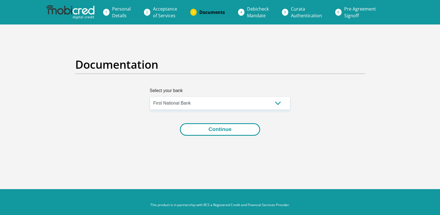
click at [214, 129] on button "Continue" at bounding box center [220, 129] width 80 height 12
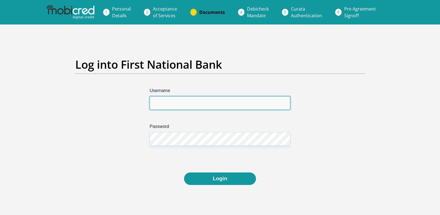
click at [179, 101] on input "Username" at bounding box center [220, 103] width 141 height 14
type input "komothusi`"
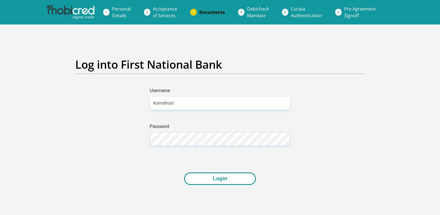
click at [210, 180] on button "Login" at bounding box center [220, 178] width 72 height 12
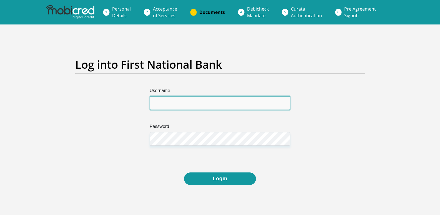
click at [178, 105] on input "Username" at bounding box center [220, 103] width 141 height 14
click at [178, 104] on input "Username" at bounding box center [220, 103] width 141 height 14
type input "komothusi"
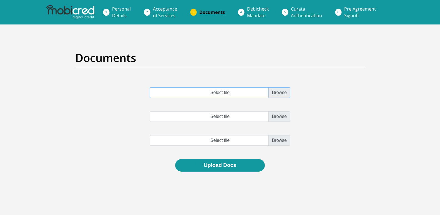
click at [277, 92] on input "Select file" at bounding box center [220, 92] width 141 height 11
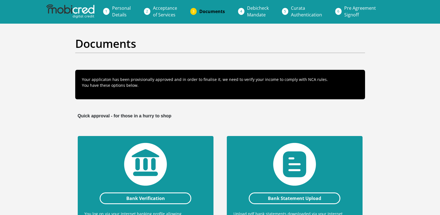
scroll to position [84, 0]
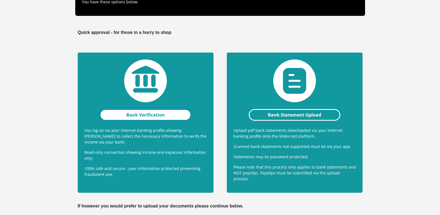
click at [142, 113] on link "Bank Verification" at bounding box center [146, 115] width 92 height 12
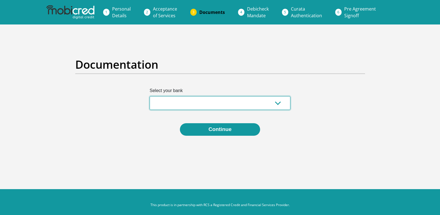
click at [220, 108] on select "Absa Capitec Bank Discovery Bank First National Bank Nedbank Standard Bank Tyme…" at bounding box center [220, 103] width 141 height 14
select select "{"id":"1","title":"First National Bank","institution":"Rand Merchant Bank","ali…"
click at [150, 96] on select "Absa Capitec Bank Discovery Bank First National Bank Nedbank Standard Bank Tyme…" at bounding box center [220, 103] width 141 height 14
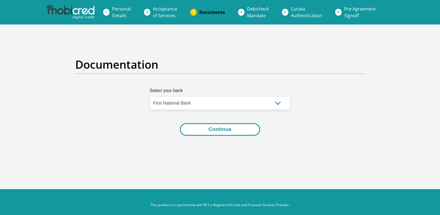
click at [223, 130] on button "Continue" at bounding box center [220, 129] width 80 height 12
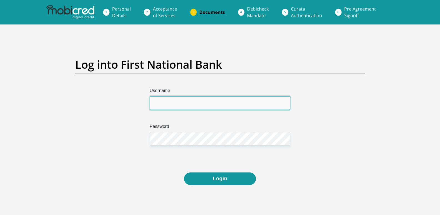
click at [174, 101] on input "Username" at bounding box center [220, 103] width 141 height 14
type input "komothusi"
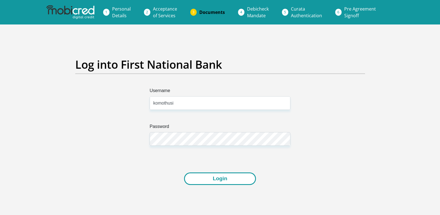
click at [213, 178] on button "Login" at bounding box center [220, 178] width 72 height 12
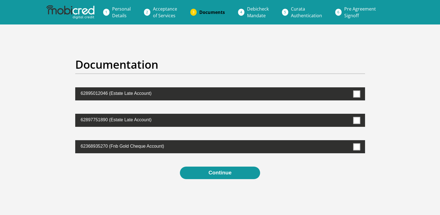
click at [324, 145] on label "62368935270 (Fnb Gold Cheque Account)" at bounding box center [205, 145] width 261 height 11
click at [358, 147] on span at bounding box center [356, 146] width 7 height 7
click at [345, 141] on input "checkbox" at bounding box center [345, 141] width 0 height 0
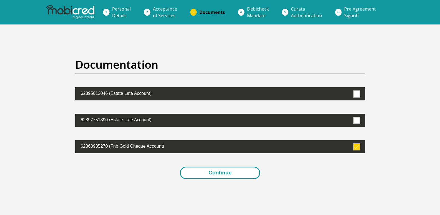
click at [228, 174] on button "Continue" at bounding box center [220, 172] width 80 height 12
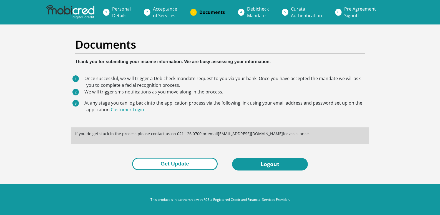
click at [170, 164] on button "Get Update" at bounding box center [175, 163] width 86 height 12
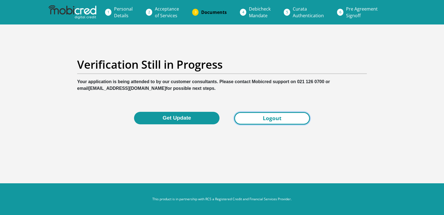
click at [252, 118] on link "Logout" at bounding box center [272, 118] width 76 height 12
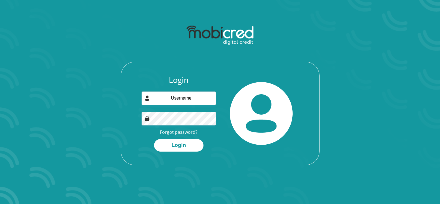
scroll to position [28, 0]
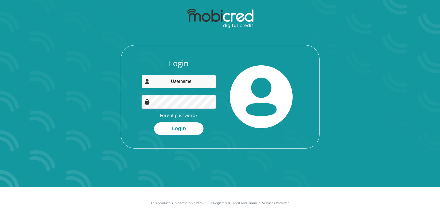
click at [183, 83] on input "email" at bounding box center [179, 82] width 74 height 14
type input "[EMAIL_ADDRESS][DOMAIN_NAME]"
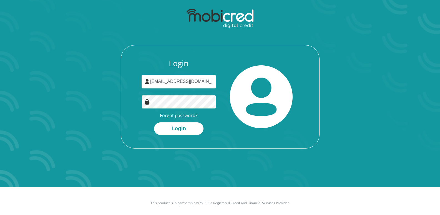
click at [154, 122] on button "Login" at bounding box center [178, 128] width 49 height 12
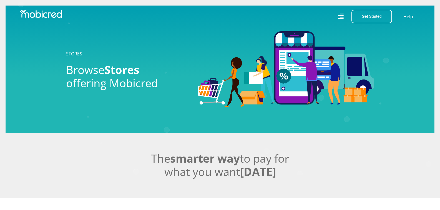
click at [339, 17] on icon at bounding box center [341, 16] width 6 height 9
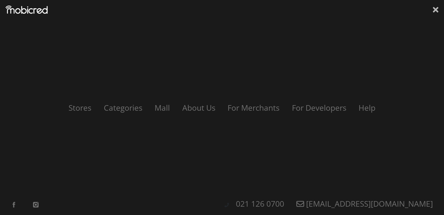
click at [434, 9] on icon at bounding box center [436, 10] width 6 height 8
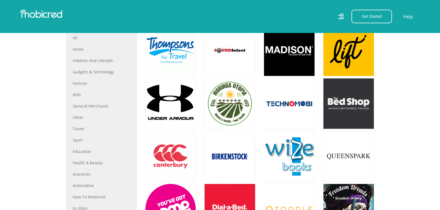
scroll to position [305, 0]
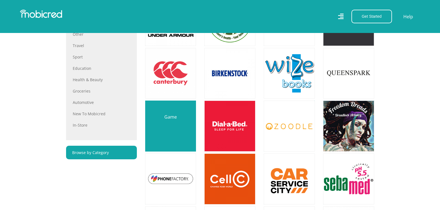
click at [178, 124] on link at bounding box center [171, 126] width 60 height 60
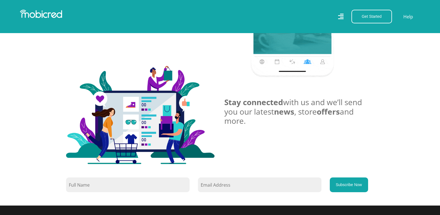
scroll to position [258, 0]
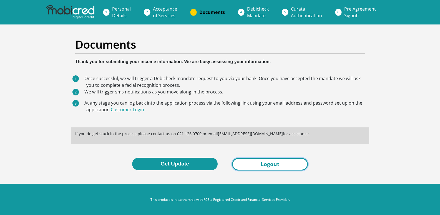
click at [254, 163] on link "Logout" at bounding box center [270, 164] width 76 height 12
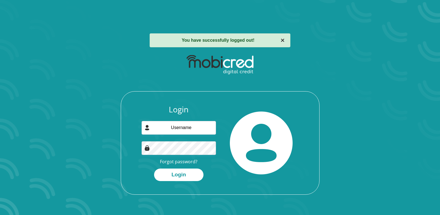
click at [283, 40] on button "×" at bounding box center [283, 40] width 4 height 7
